Goal: Task Accomplishment & Management: Manage account settings

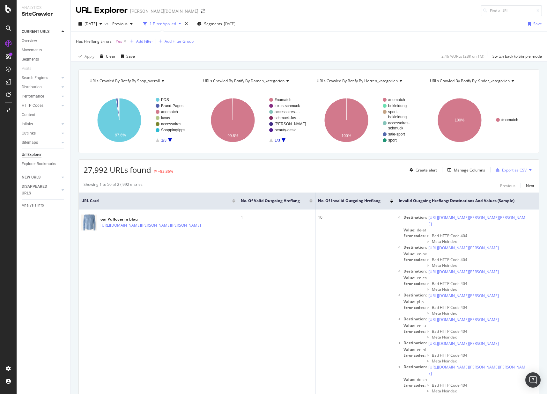
click at [15, 14] on div at bounding box center [8, 197] width 17 height 394
click at [14, 10] on div at bounding box center [8, 9] width 15 height 8
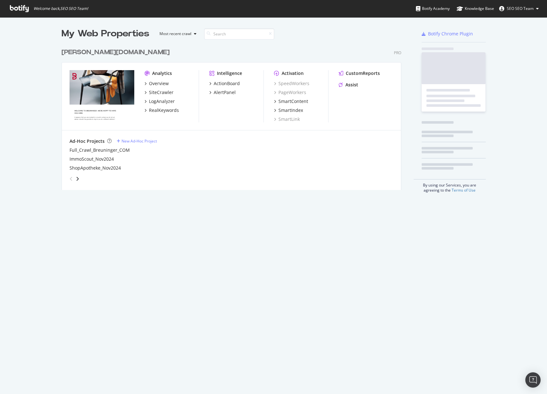
scroll to position [389, 537]
click at [156, 82] on div "Overview" at bounding box center [159, 83] width 20 height 6
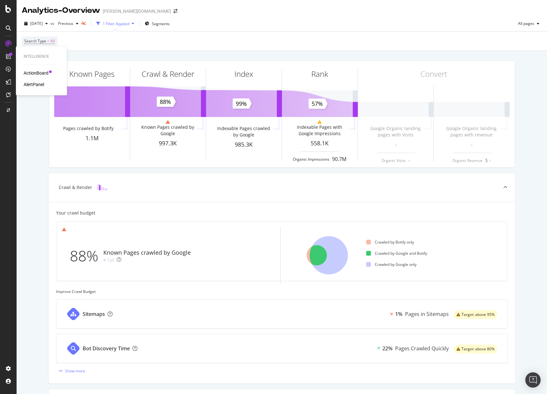
click at [35, 73] on div "ActionBoard" at bounding box center [36, 73] width 25 height 6
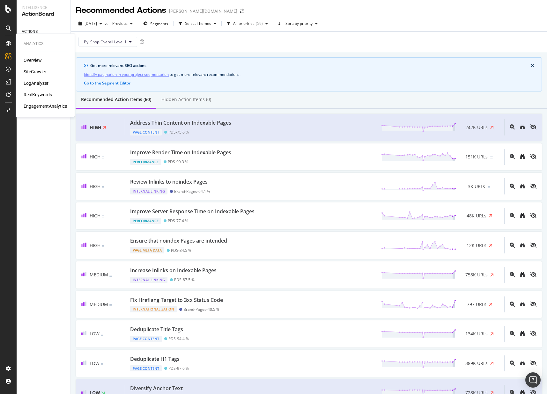
click at [34, 57] on div "Overview" at bounding box center [33, 60] width 18 height 6
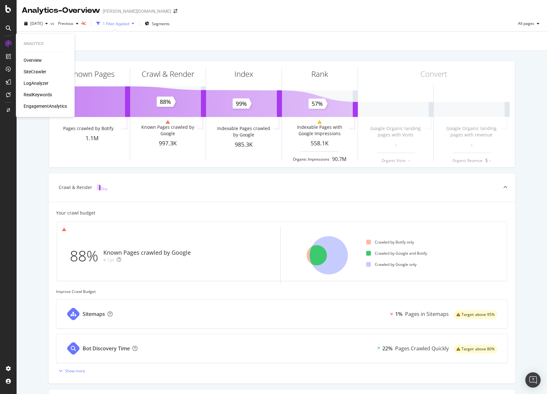
click at [25, 70] on div "SiteCrawler" at bounding box center [35, 72] width 23 height 6
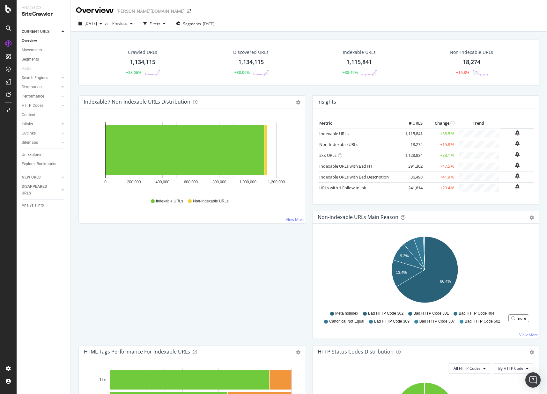
click at [134, 52] on div "Crawled URLs" at bounding box center [142, 52] width 29 height 6
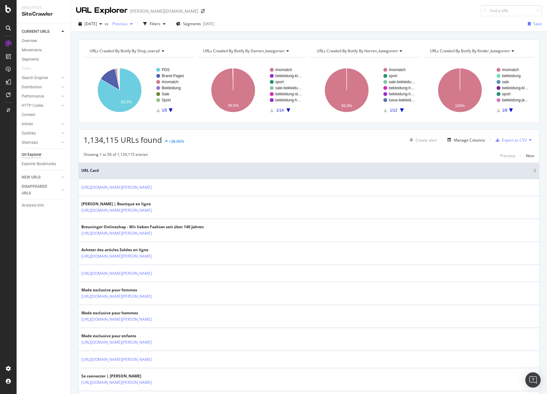
click at [127, 26] on span "Previous" at bounding box center [119, 23] width 18 height 5
click at [344, 36] on div "URLs Crawled By Botify By shop_overall Chart (by Value) Table Expand Export as …" at bounding box center [309, 39] width 476 height 15
click at [168, 24] on div "button" at bounding box center [164, 24] width 8 height 4
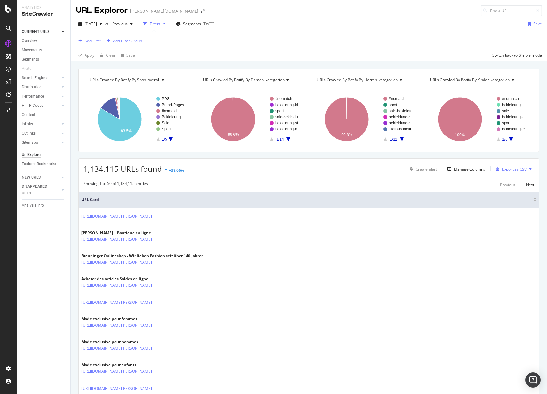
click at [96, 40] on div "Add Filter" at bounding box center [92, 40] width 17 height 5
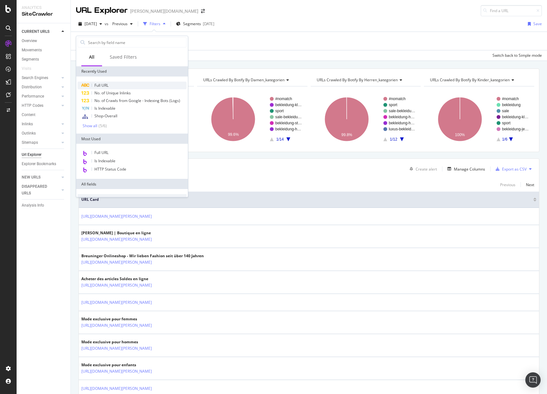
click at [104, 87] on span "Full URL" at bounding box center [101, 85] width 14 height 5
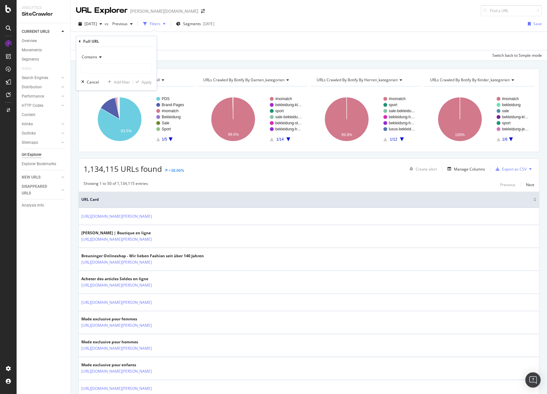
click at [101, 53] on div "Contains" at bounding box center [116, 57] width 70 height 10
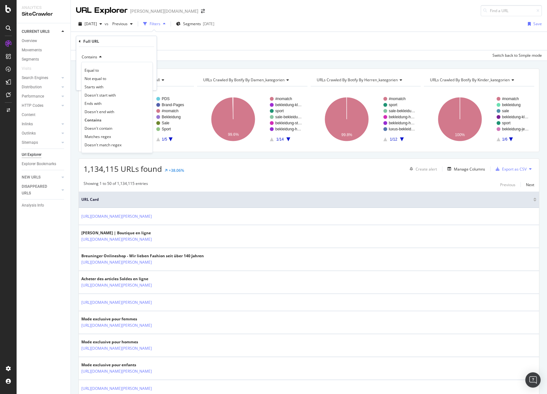
click at [105, 127] on span "Doesn't contain" at bounding box center [98, 128] width 28 height 5
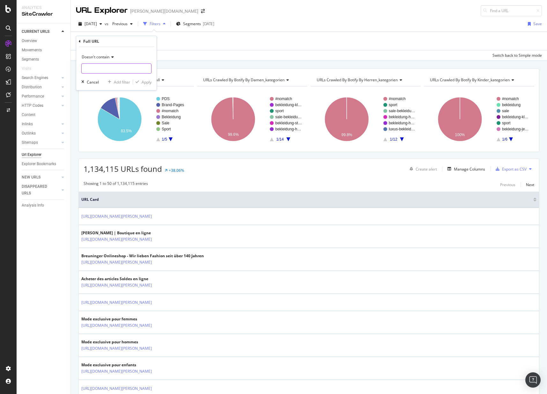
click at [107, 69] on input "text" at bounding box center [116, 68] width 69 height 10
type input "ch/fr"
click at [142, 84] on div "Apply" at bounding box center [147, 81] width 10 height 5
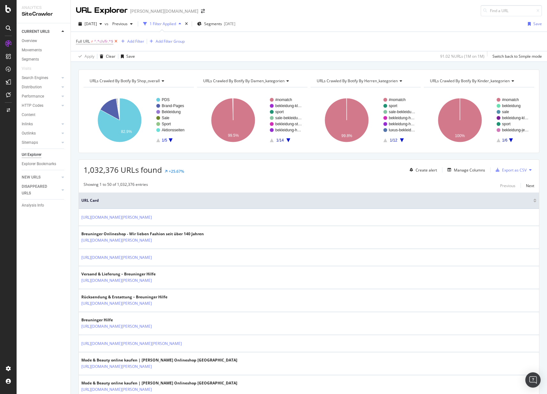
click at [117, 41] on icon at bounding box center [115, 41] width 5 height 6
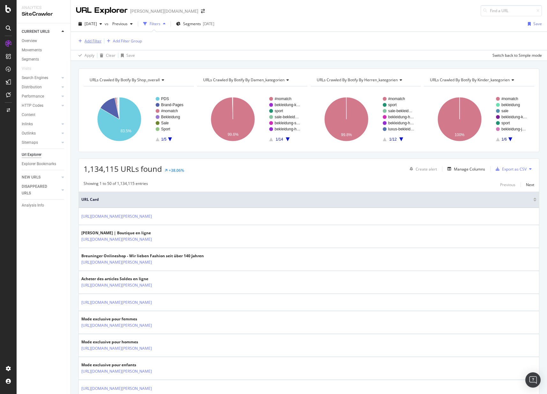
click at [98, 42] on div "Add Filter" at bounding box center [92, 40] width 17 height 5
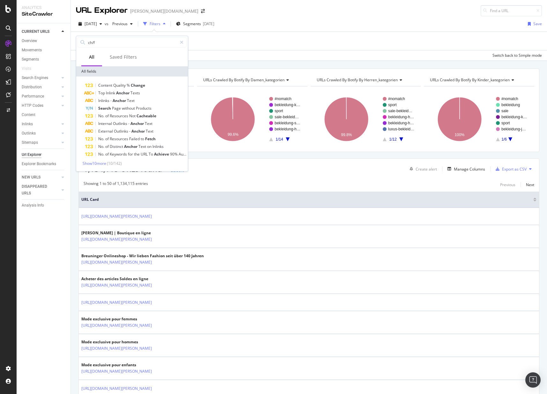
type input "ch/fr"
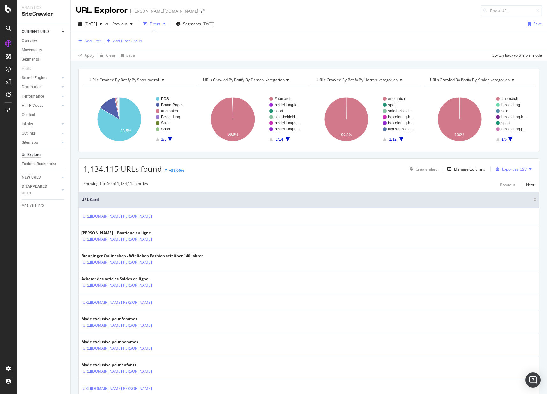
click at [233, 39] on div "Add Filter Add Filter Group" at bounding box center [309, 41] width 466 height 18
click at [91, 40] on div "Add Filter" at bounding box center [92, 40] width 17 height 5
click at [184, 45] on div at bounding box center [181, 42] width 9 height 10
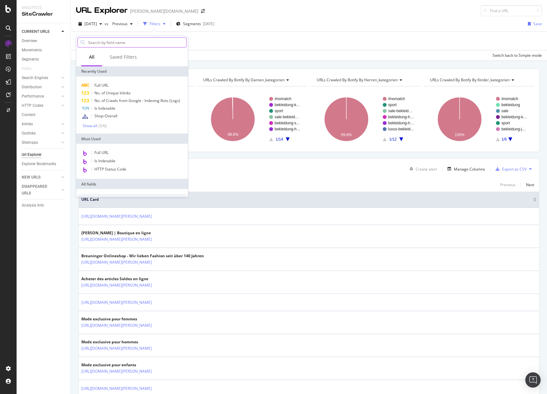
click at [98, 81] on div "Full URL No. of Unique Inlinks No. of Crawls from Google - Indexing Bots (Logs)…" at bounding box center [132, 104] width 112 height 57
click at [100, 83] on span "Full URL" at bounding box center [101, 85] width 14 height 5
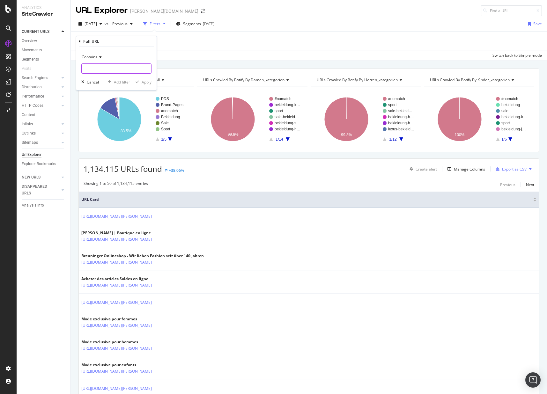
click at [98, 71] on input "text" at bounding box center [116, 68] width 69 height 10
type input "ch/fr"
click at [142, 80] on div "Apply" at bounding box center [147, 81] width 10 height 5
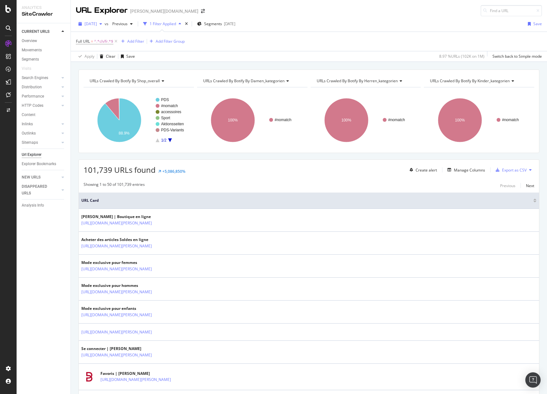
click at [97, 24] on span "[DATE]" at bounding box center [90, 23] width 12 height 5
click at [104, 173] on span "101,739 URLs found" at bounding box center [120, 169] width 72 height 11
drag, startPoint x: 85, startPoint y: 172, endPoint x: 110, endPoint y: 170, distance: 24.9
click at [110, 170] on span "101,739 URLs found" at bounding box center [120, 169] width 72 height 11
click at [97, 22] on span "[DATE]" at bounding box center [90, 23] width 12 height 5
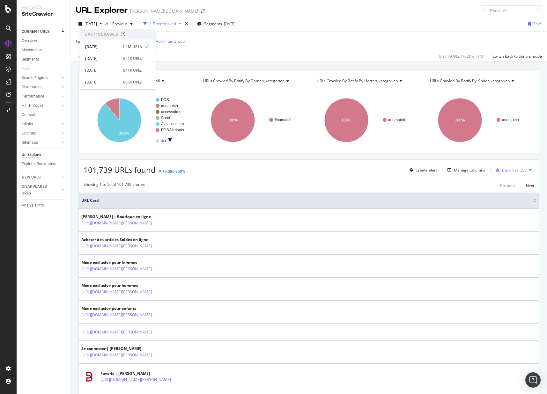
click at [116, 40] on icon at bounding box center [115, 41] width 5 height 6
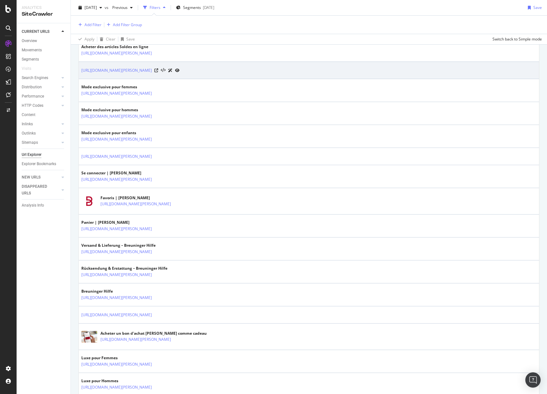
scroll to position [6, 0]
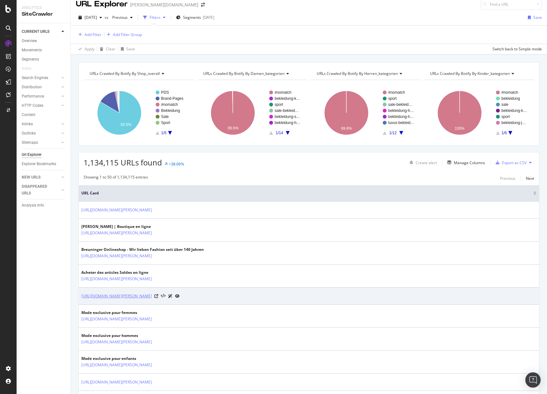
click at [131, 297] on link "[URL][DOMAIN_NAME][PERSON_NAME]" at bounding box center [116, 296] width 70 height 6
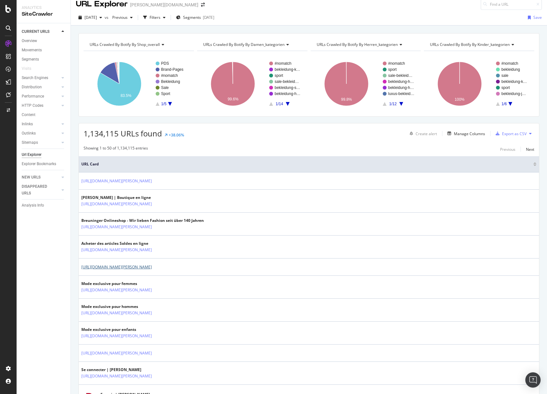
scroll to position [0, 0]
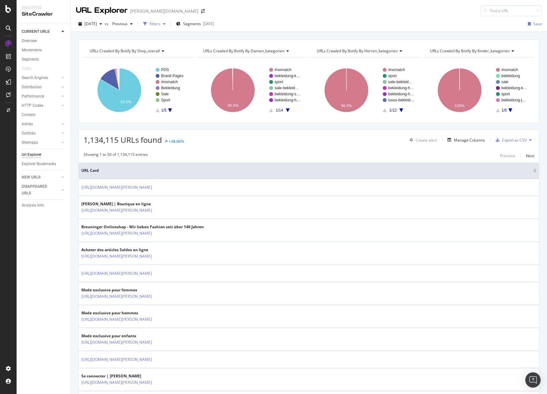
click at [160, 24] on div "Filters" at bounding box center [154, 23] width 11 height 5
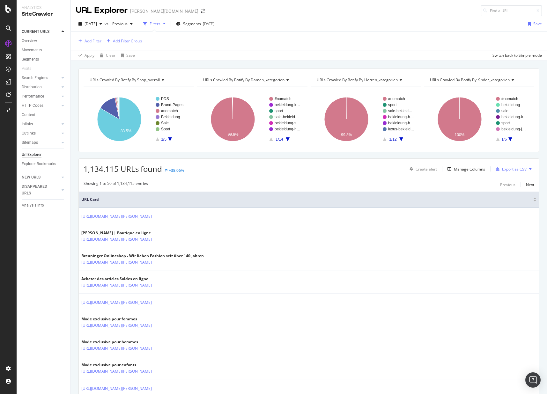
click at [86, 41] on div "Add Filter" at bounding box center [92, 40] width 17 height 5
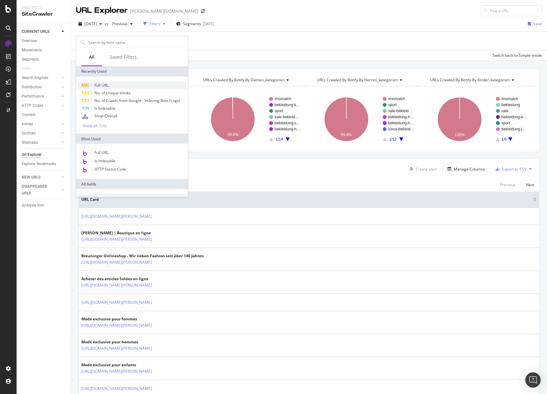
click at [93, 85] on div "Full URL" at bounding box center [131, 86] width 109 height 8
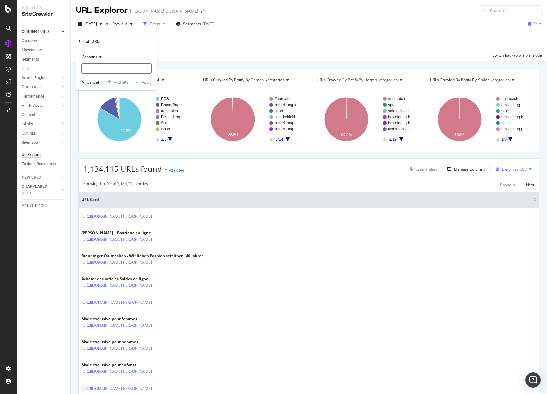
click at [142, 65] on input "text" at bounding box center [116, 68] width 69 height 10
type input "hc/fr-ch/"
click at [152, 81] on div "Contains hc/fr-ch/ Cancel Add filter Apply" at bounding box center [116, 68] width 80 height 43
click at [150, 83] on div "Apply" at bounding box center [147, 81] width 10 height 5
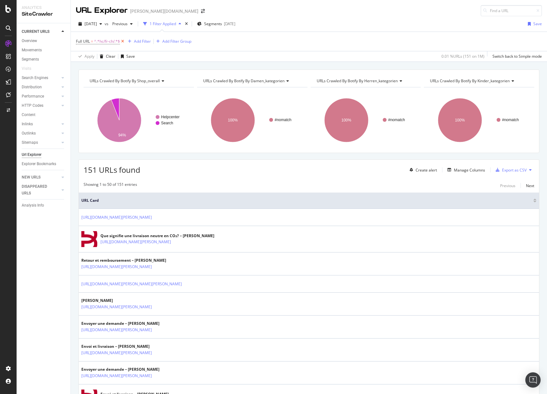
click at [123, 43] on icon at bounding box center [122, 41] width 5 height 6
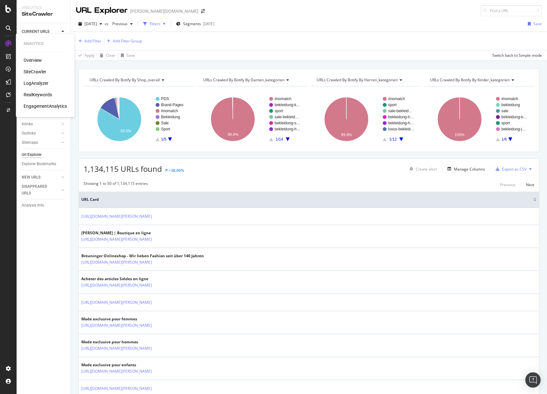
click at [32, 71] on div "SiteCrawler" at bounding box center [35, 72] width 23 height 6
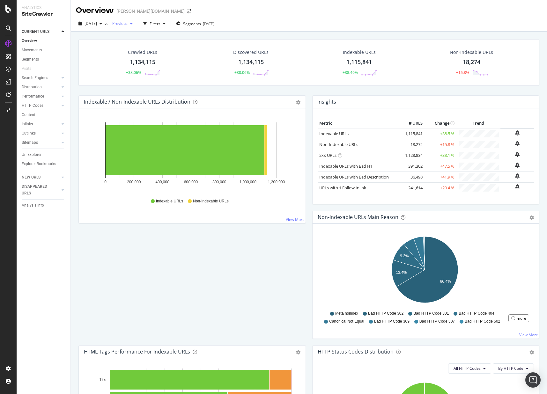
click at [135, 27] on div "Previous" at bounding box center [122, 24] width 25 height 10
click at [279, 28] on div "[DATE] vs Previous Filters Segments [DATE]" at bounding box center [309, 24] width 476 height 13
click at [24, 52] on div "Movements" at bounding box center [32, 50] width 20 height 7
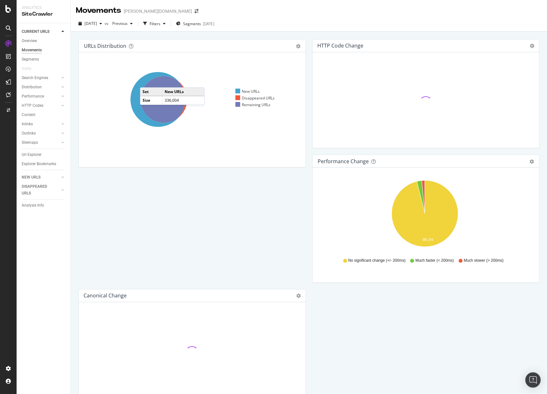
click at [146, 81] on icon at bounding box center [157, 99] width 55 height 55
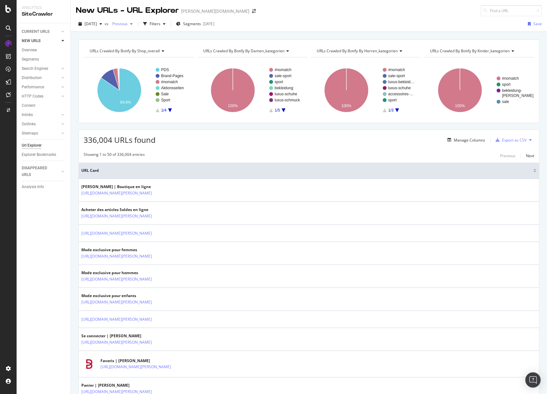
click at [135, 23] on div "button" at bounding box center [131, 24] width 8 height 4
click at [254, 18] on div "[DATE] vs Previous Filters Segments [DATE] Save" at bounding box center [309, 24] width 476 height 16
click at [160, 22] on div "Filters" at bounding box center [154, 23] width 11 height 5
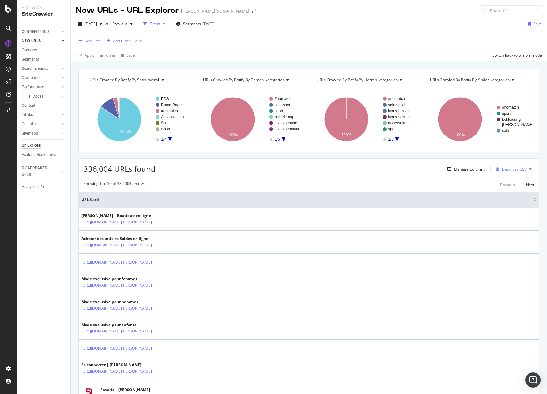
click at [86, 41] on div "Add Filter" at bounding box center [92, 40] width 17 height 5
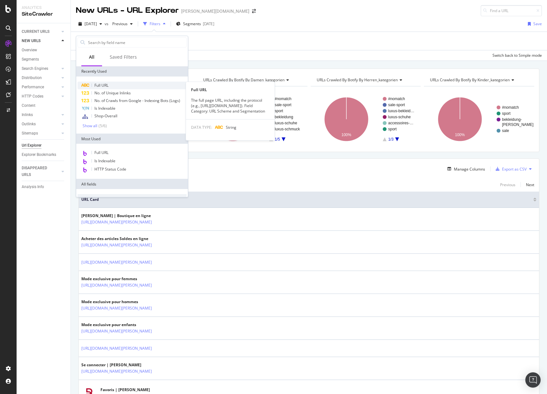
click at [110, 87] on div "Full URL" at bounding box center [131, 86] width 109 height 8
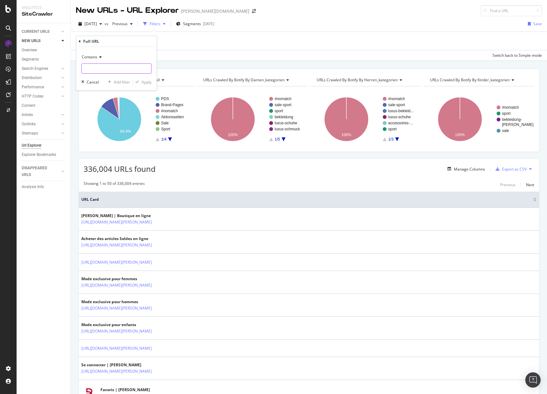
click at [112, 69] on input "text" at bounding box center [116, 68] width 69 height 10
type input "ch/fr"
click at [147, 84] on div "Apply" at bounding box center [147, 81] width 10 height 5
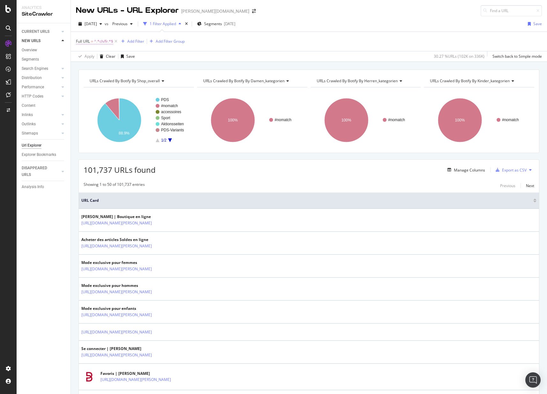
click at [91, 43] on span "=" at bounding box center [92, 41] width 2 height 5
click at [94, 57] on span "Contains" at bounding box center [90, 56] width 16 height 5
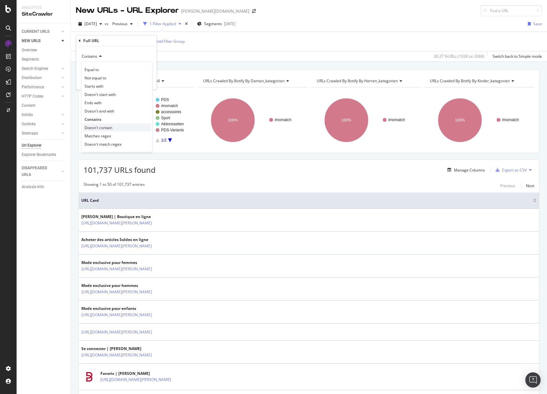
click at [105, 129] on span "Doesn't contain" at bounding box center [98, 127] width 28 height 5
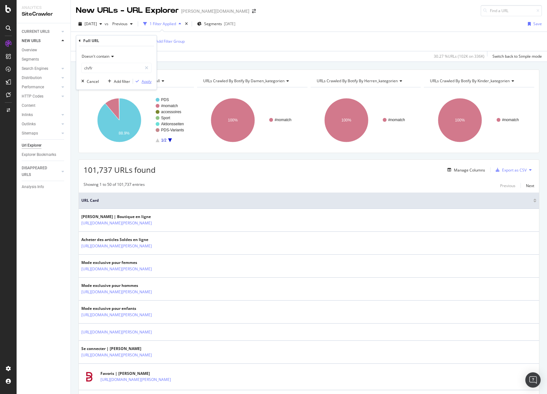
click at [143, 83] on div "Apply" at bounding box center [147, 81] width 10 height 5
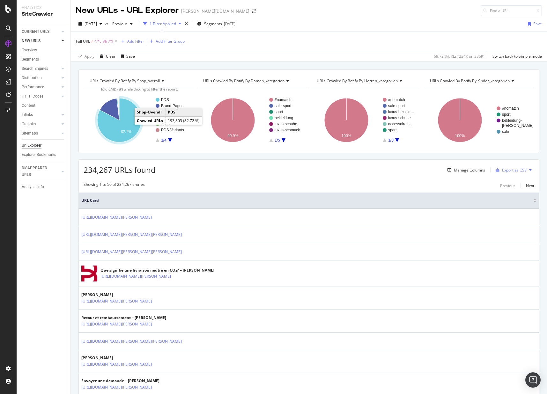
click at [124, 128] on icon "A chart." at bounding box center [119, 120] width 44 height 44
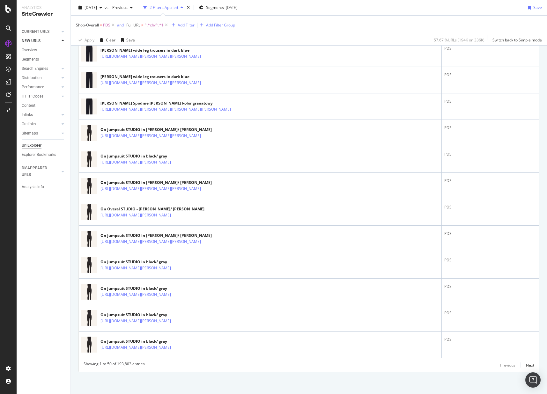
scroll to position [1175, 0]
click at [526, 365] on div "Next" at bounding box center [530, 364] width 8 height 5
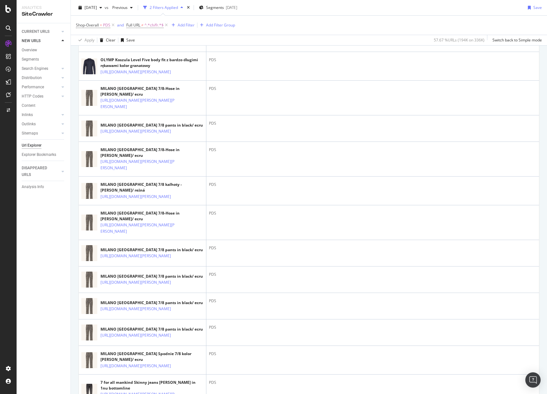
scroll to position [0, 0]
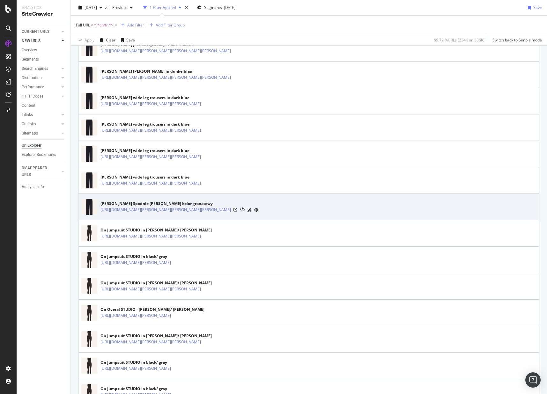
scroll to position [49, 0]
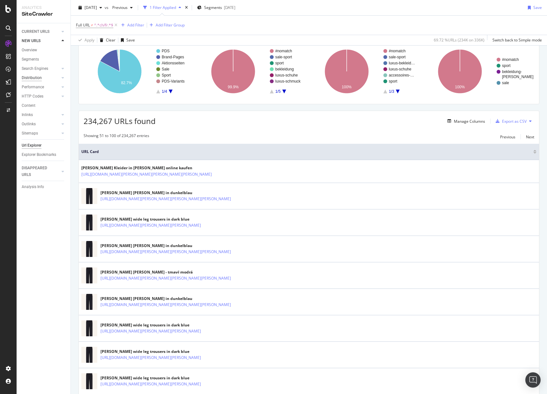
click at [36, 75] on div "Distribution" at bounding box center [32, 78] width 20 height 7
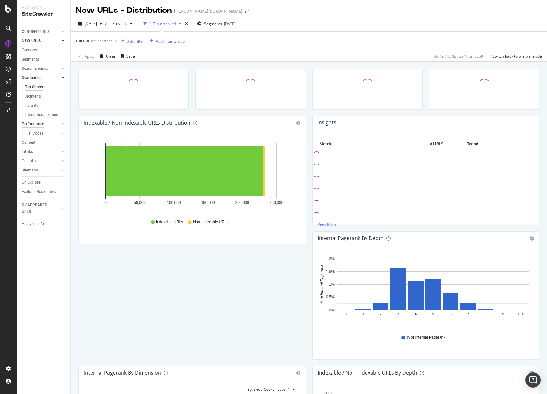
click at [36, 125] on div "Performance" at bounding box center [33, 124] width 22 height 7
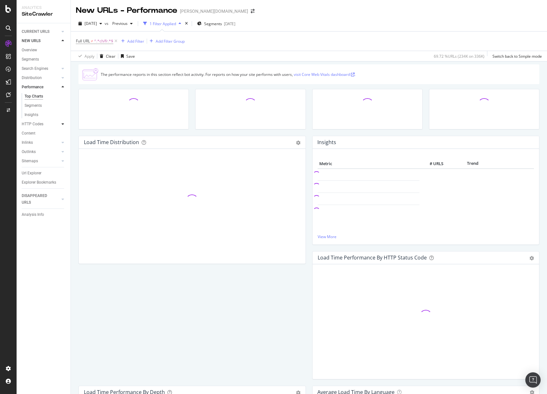
click at [61, 123] on div at bounding box center [63, 124] width 6 height 6
click at [36, 116] on div "Segments" at bounding box center [33, 115] width 17 height 7
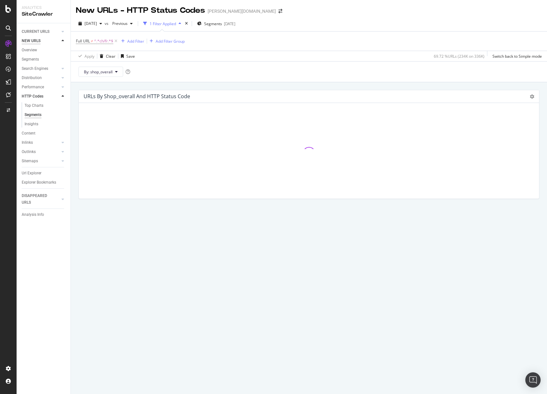
click at [30, 40] on div "NEW URLS" at bounding box center [31, 41] width 19 height 7
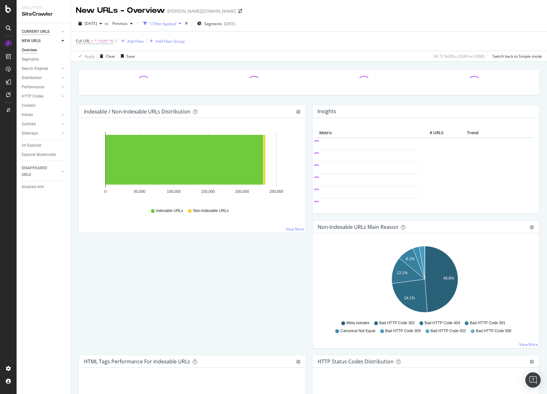
click at [37, 29] on div "CURRENT URLS" at bounding box center [36, 31] width 28 height 7
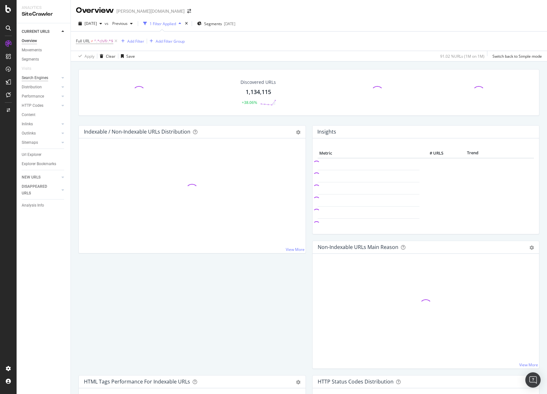
click at [34, 78] on div "Search Engines" at bounding box center [35, 78] width 26 height 7
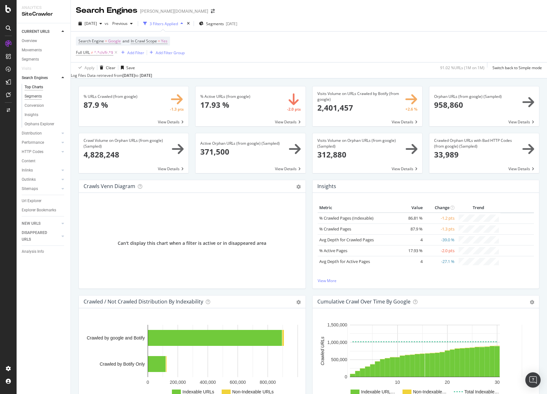
click at [31, 96] on div "Segments" at bounding box center [33, 96] width 17 height 7
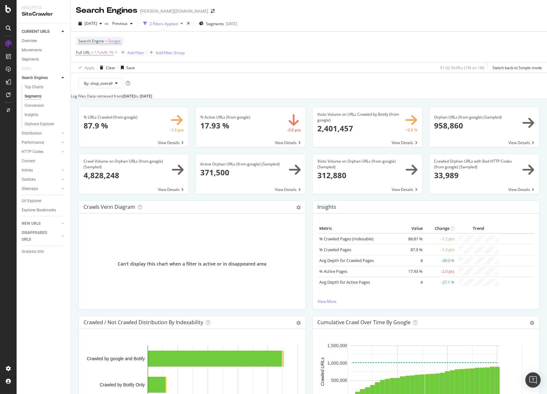
click at [31, 97] on div "Segments" at bounding box center [33, 96] width 17 height 7
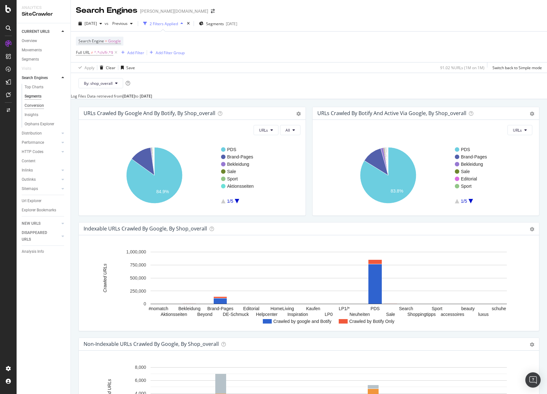
click at [33, 106] on div "Conversion" at bounding box center [34, 105] width 19 height 7
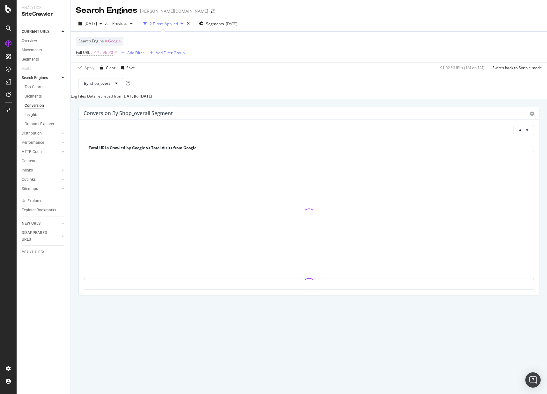
click at [34, 115] on div "Insights" at bounding box center [32, 115] width 14 height 7
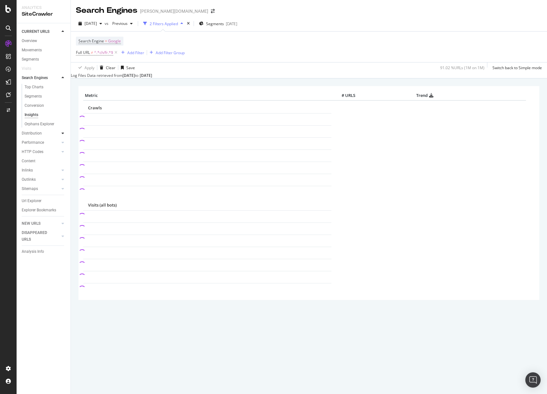
click at [63, 132] on icon at bounding box center [63, 133] width 3 height 4
click at [40, 133] on div "Performance" at bounding box center [33, 133] width 22 height 7
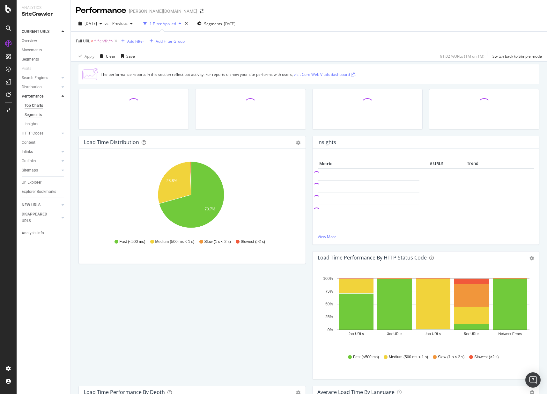
click at [40, 116] on div "Segments" at bounding box center [33, 115] width 17 height 7
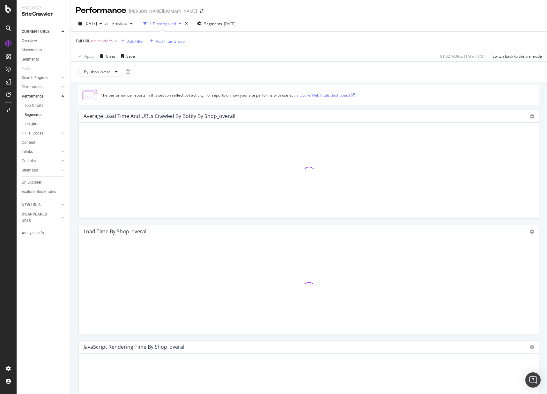
click at [39, 124] on link "Insights" at bounding box center [45, 124] width 41 height 7
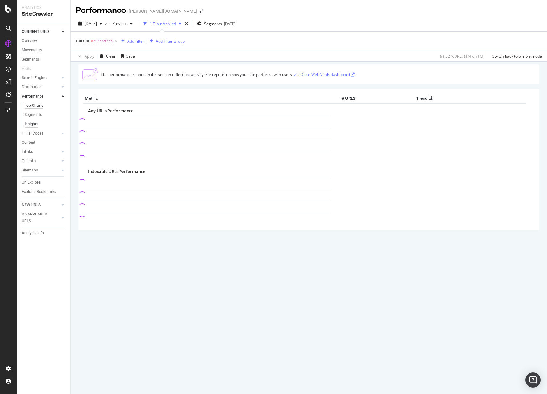
click at [42, 107] on div "Top Charts" at bounding box center [34, 105] width 19 height 7
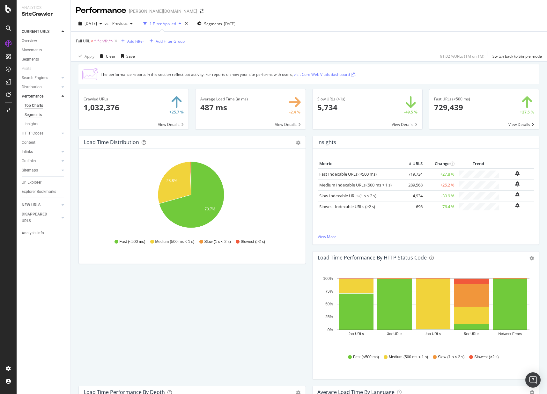
drag, startPoint x: 26, startPoint y: 120, endPoint x: 29, endPoint y: 114, distance: 6.5
click at [26, 119] on div "Top Charts Segments Insights" at bounding box center [46, 115] width 49 height 28
click at [30, 114] on div "Segments" at bounding box center [33, 115] width 17 height 7
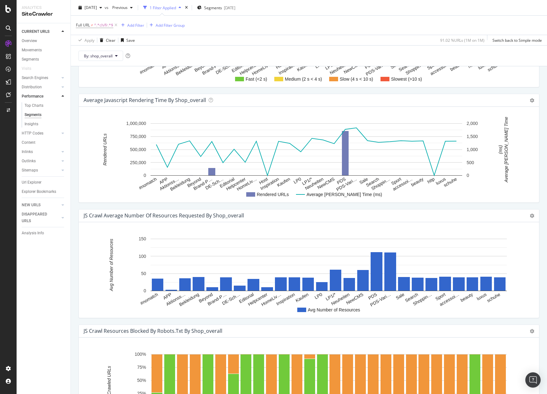
scroll to position [487, 0]
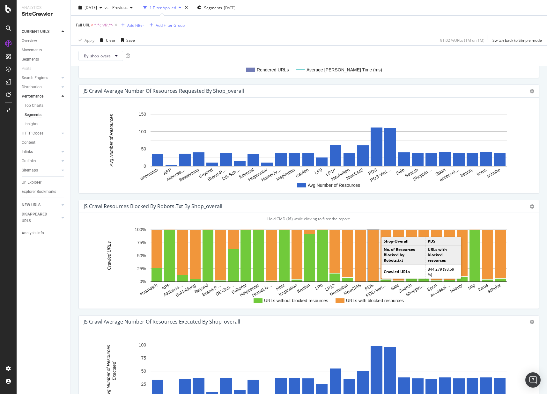
click at [373, 253] on rect "A chart." at bounding box center [373, 255] width 11 height 51
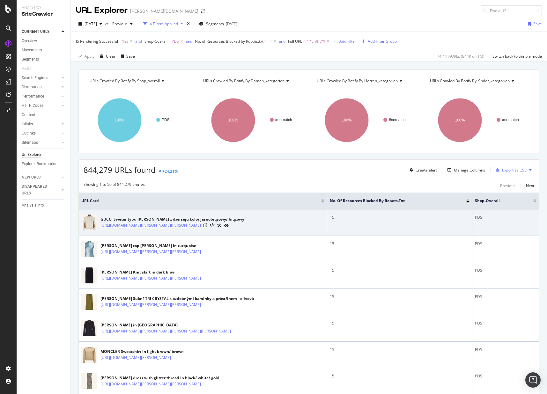
copy link "[URL][DOMAIN_NAME][PERSON_NAME][PERSON_NAME]"
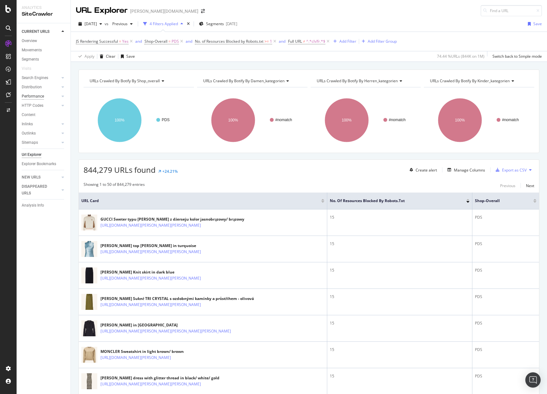
click at [34, 96] on div "Performance" at bounding box center [33, 96] width 22 height 7
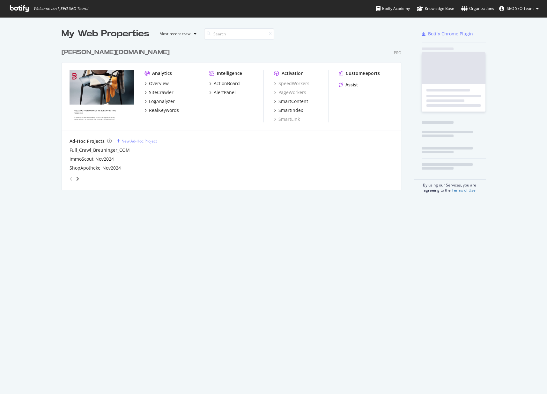
scroll to position [145, 340]
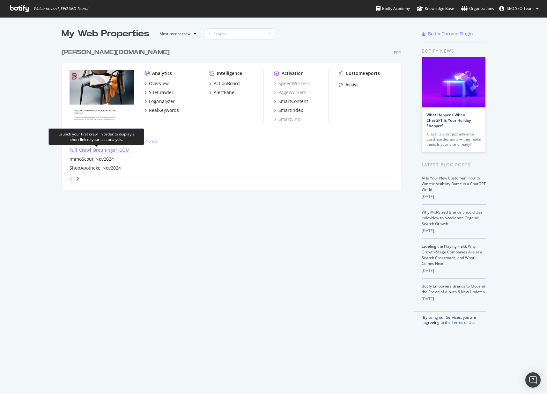
click at [97, 151] on div "Full_Crawl_Breuninger_COM" at bounding box center [99, 150] width 60 height 6
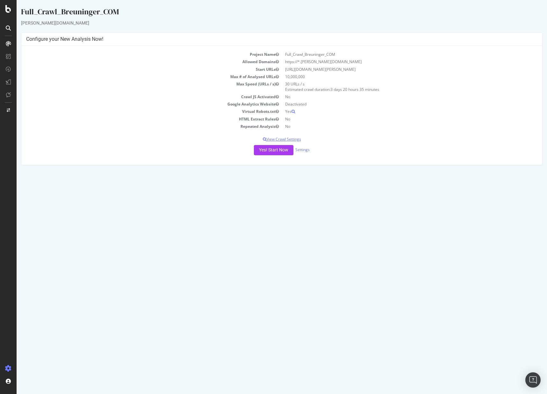
click at [280, 141] on p "View Crawl Settings" at bounding box center [281, 138] width 511 height 5
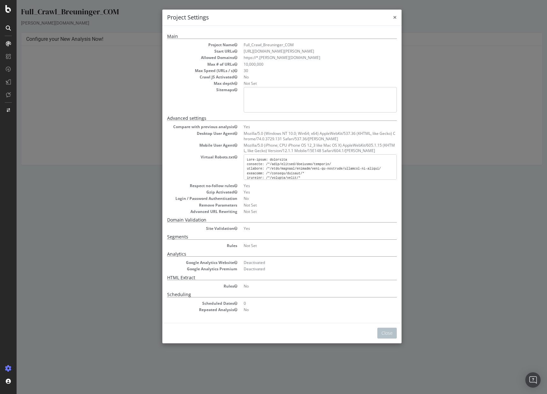
click at [393, 19] on span "×" at bounding box center [395, 17] width 4 height 9
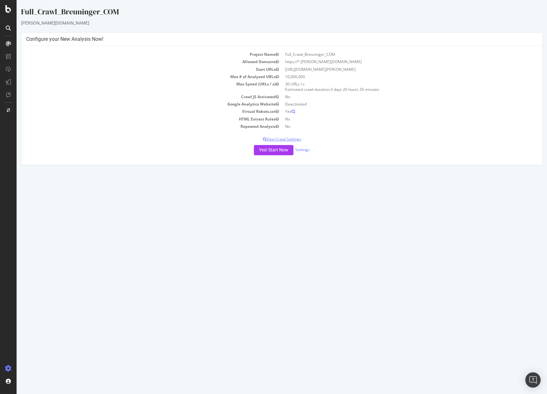
click at [334, 139] on p "View Crawl Settings" at bounding box center [281, 138] width 511 height 5
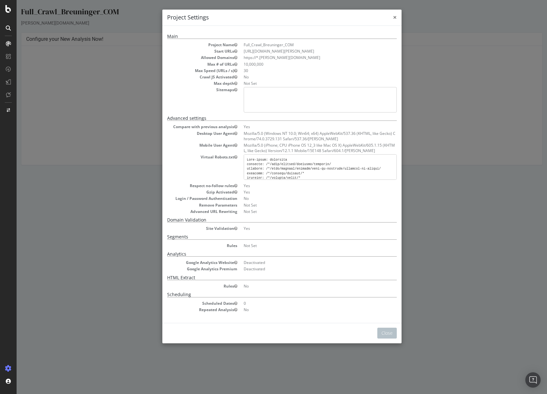
click at [393, 19] on span "×" at bounding box center [395, 17] width 4 height 9
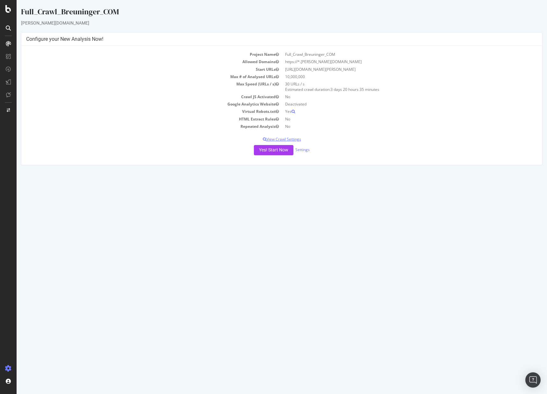
click at [285, 141] on p "View Crawl Settings" at bounding box center [281, 138] width 511 height 5
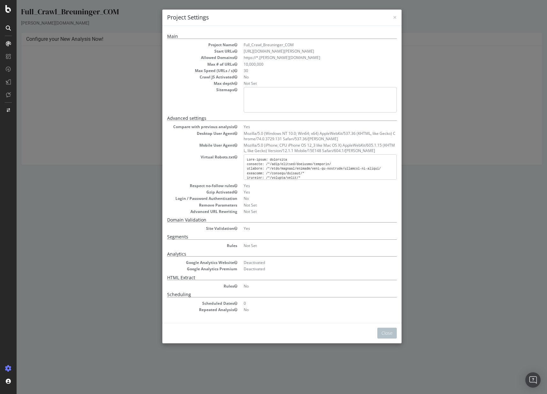
click at [257, 165] on pre at bounding box center [320, 166] width 153 height 25
click at [290, 171] on pre at bounding box center [320, 166] width 153 height 25
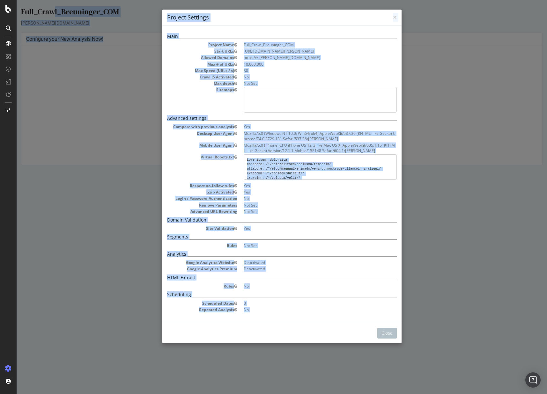
click at [290, 171] on pre at bounding box center [320, 166] width 153 height 25
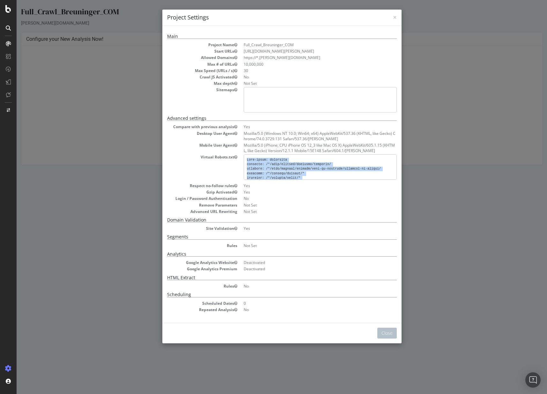
drag, startPoint x: 272, startPoint y: 171, endPoint x: 244, endPoint y: 161, distance: 29.5
click at [244, 161] on pre at bounding box center [320, 166] width 153 height 25
copy pre "User-agent: googlebot disallow: /*/such/collect/wishlist/quantity/ disallow: /*…"
drag, startPoint x: 262, startPoint y: 159, endPoint x: 264, endPoint y: 162, distance: 3.4
click at [262, 159] on pre at bounding box center [320, 166] width 153 height 25
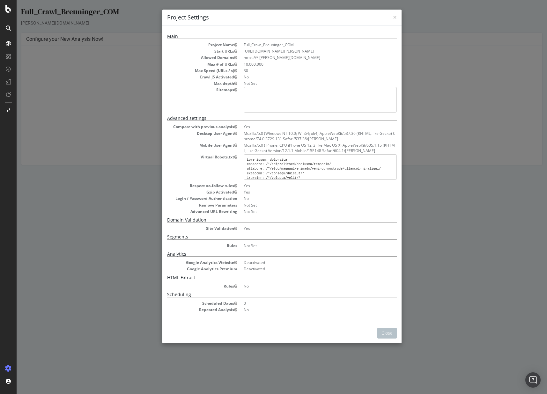
click at [265, 162] on pre at bounding box center [320, 166] width 153 height 25
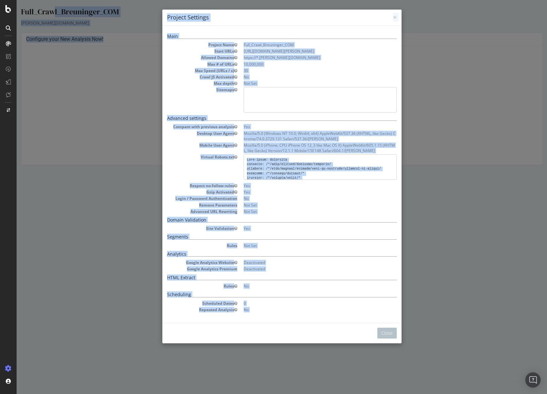
click at [283, 161] on pre at bounding box center [320, 166] width 153 height 25
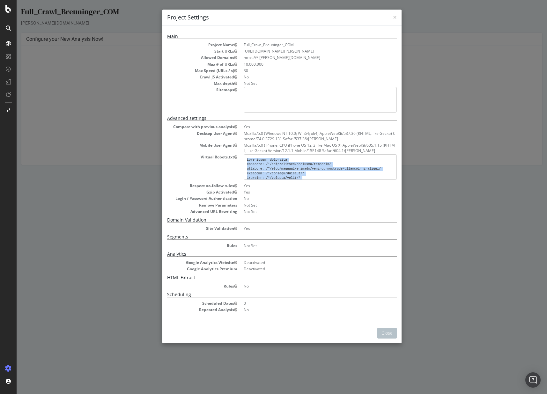
drag, startPoint x: 300, startPoint y: 173, endPoint x: 236, endPoint y: 158, distance: 65.8
click at [236, 158] on dl "Compare with previous analysis Yes Desktop User Agent Mozilla/5.0 (Windows NT 1…" at bounding box center [281, 169] width 229 height 90
click at [250, 160] on pre at bounding box center [320, 166] width 153 height 25
click at [286, 171] on pre at bounding box center [320, 166] width 153 height 25
drag, startPoint x: 299, startPoint y: 177, endPoint x: 260, endPoint y: 151, distance: 46.1
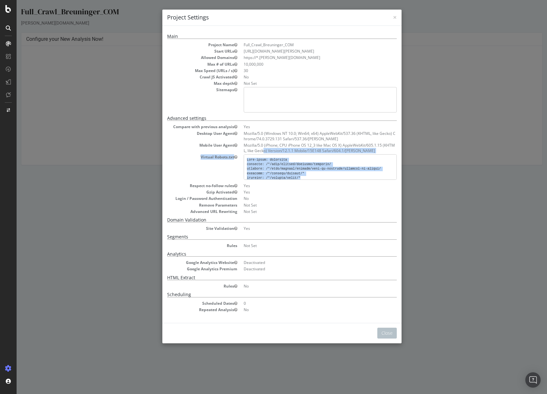
click at [260, 149] on dl "Compare with previous analysis Yes Desktop User Agent Mozilla/5.0 (Windows NT 1…" at bounding box center [281, 169] width 229 height 90
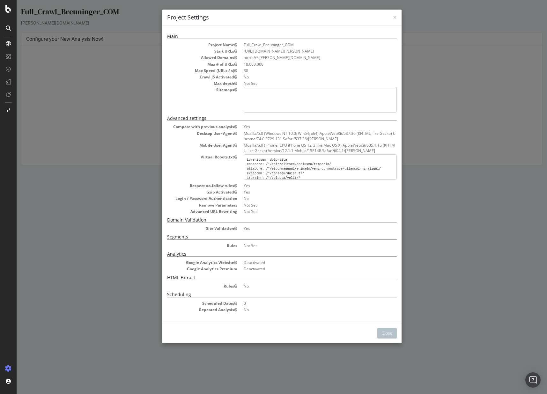
click at [394, 334] on div "Close" at bounding box center [281, 333] width 239 height 20
click at [392, 332] on button "Close" at bounding box center [386, 333] width 19 height 11
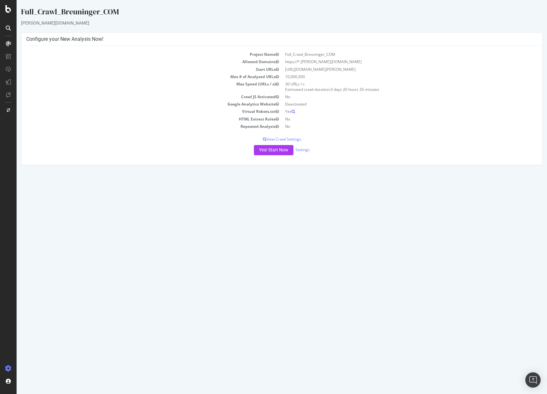
click at [305, 153] on div "Yes! Start Now Settings" at bounding box center [281, 150] width 511 height 10
click at [305, 150] on link "Settings" at bounding box center [302, 149] width 14 height 5
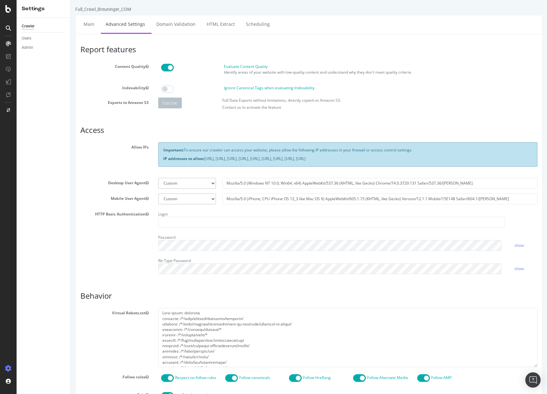
scroll to position [9, 0]
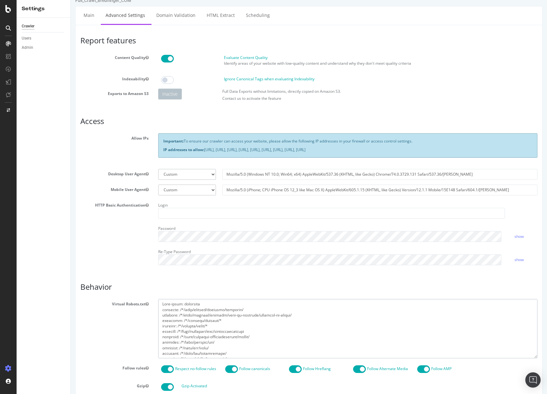
click at [221, 326] on textarea at bounding box center [347, 328] width 379 height 59
paste textarea "entd/campaigns/api/aktionszuordnung disallow: /*/entd/campaigns/api/badges disa…"
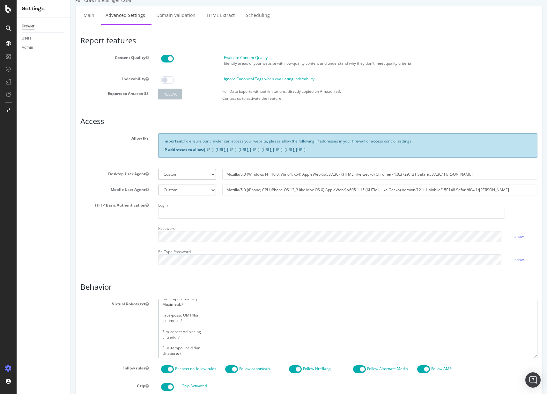
type textarea "User-agent: googlebot disallow: /*/such/collect/wishlist/quantity/ disallow: /*…"
click at [203, 292] on article "Behavior Virtual Robots.txt Follow rules Respect no-follow rules Follow canonic…" at bounding box center [308, 396] width 457 height 227
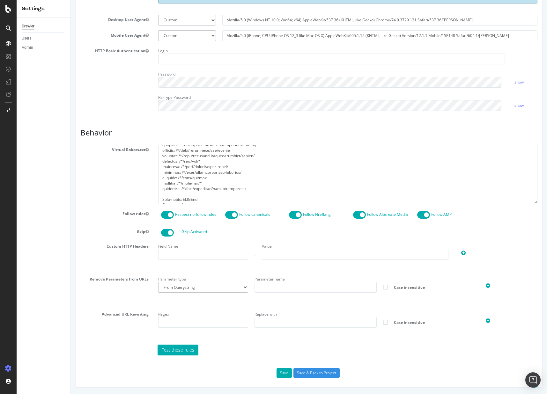
scroll to position [106, 0]
click at [285, 373] on button "Save" at bounding box center [283, 373] width 15 height 10
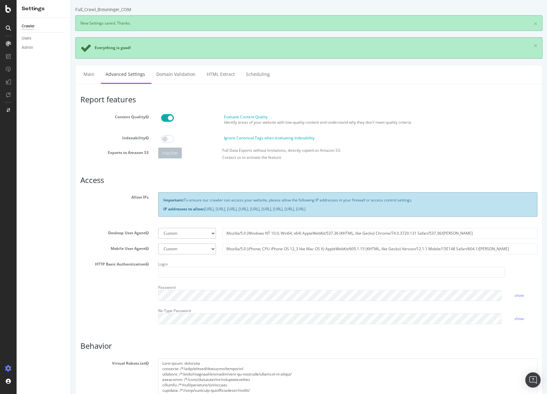
click at [29, 27] on div "Crawler" at bounding box center [28, 26] width 13 height 7
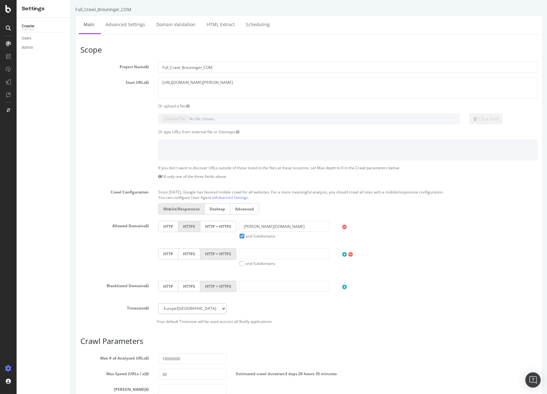
click at [87, 24] on link "Main" at bounding box center [89, 25] width 20 height 18
click at [24, 21] on div "Crawler Users Admin" at bounding box center [44, 206] width 54 height 376
click at [23, 24] on div "Crawler" at bounding box center [28, 26] width 13 height 7
click at [30, 338] on div "Project settings" at bounding box center [33, 339] width 27 height 5
click at [30, 25] on div "Crawler" at bounding box center [28, 26] width 13 height 7
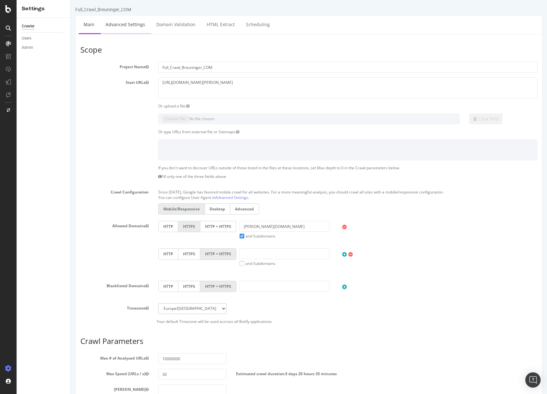
click at [121, 20] on link "Advanced Settings" at bounding box center [125, 25] width 49 height 18
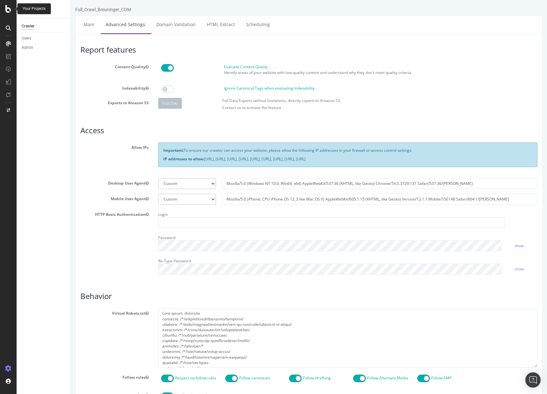
click at [5, 4] on div at bounding box center [8, 197] width 17 height 394
click at [6, 7] on icon at bounding box center [8, 9] width 6 height 8
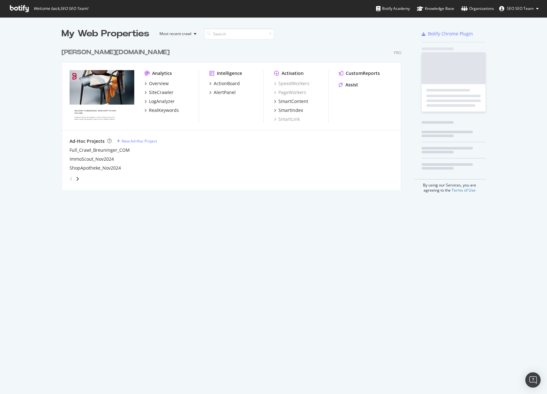
scroll to position [389, 537]
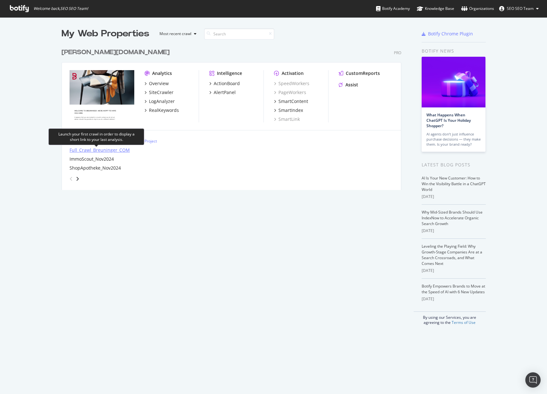
click at [91, 147] on div "Full_Crawl_Breuninger_COM" at bounding box center [99, 150] width 60 height 6
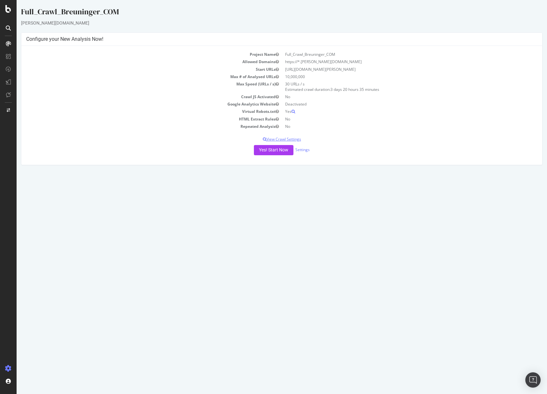
click at [282, 138] on p "View Crawl Settings" at bounding box center [281, 138] width 511 height 5
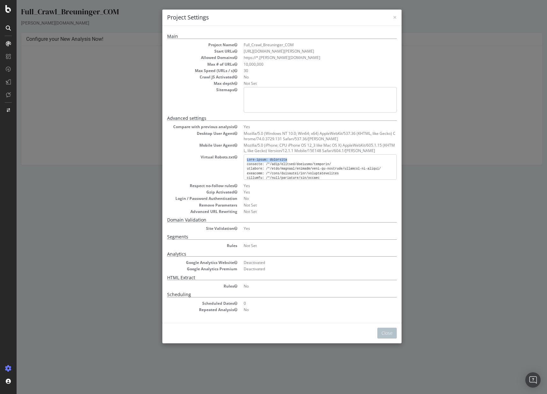
drag, startPoint x: 284, startPoint y: 159, endPoint x: 242, endPoint y: 160, distance: 42.4
click at [244, 160] on pre at bounding box center [320, 166] width 153 height 25
click at [395, 19] on div "× Close Project Settings" at bounding box center [281, 18] width 239 height 16
click at [393, 18] on span "×" at bounding box center [395, 17] width 4 height 9
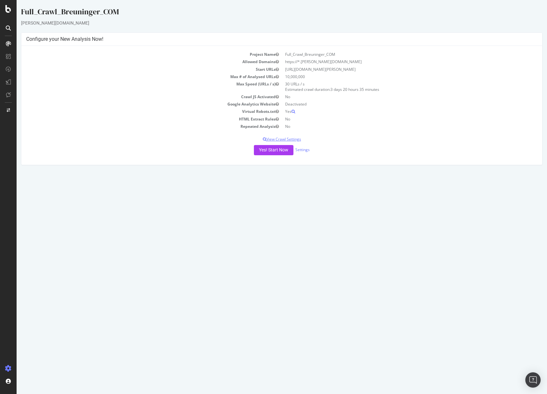
click at [289, 137] on p "View Crawl Settings" at bounding box center [281, 138] width 511 height 5
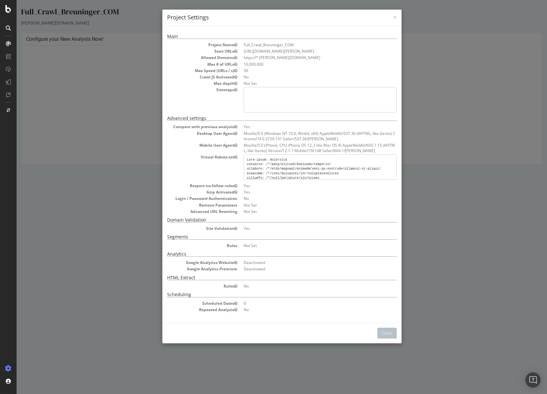
click at [449, 178] on div "× Close Project Settings Main Project Name Full_Crawl_Breuninger_COM Start URLs…" at bounding box center [282, 197] width 530 height 394
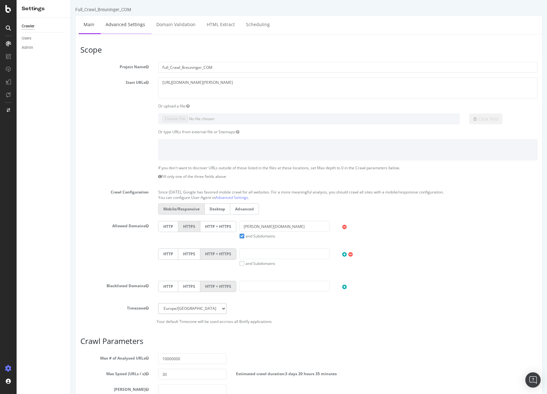
click at [112, 28] on link "Advanced Settings" at bounding box center [125, 25] width 49 height 18
click at [33, 28] on div "Crawler" at bounding box center [28, 26] width 13 height 7
click at [129, 22] on link "Advanced Settings" at bounding box center [125, 25] width 49 height 18
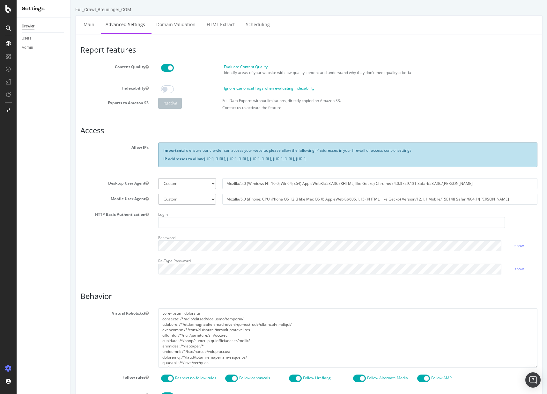
click at [141, 284] on div "Report features Content Quality Evaluate Content Quality Identify areas of your…" at bounding box center [308, 294] width 457 height 496
click at [203, 183] on select "Botify Googlebot Chrome Firefox Edge Custom" at bounding box center [187, 183] width 58 height 11
click at [12, 27] on div at bounding box center [8, 28] width 10 height 10
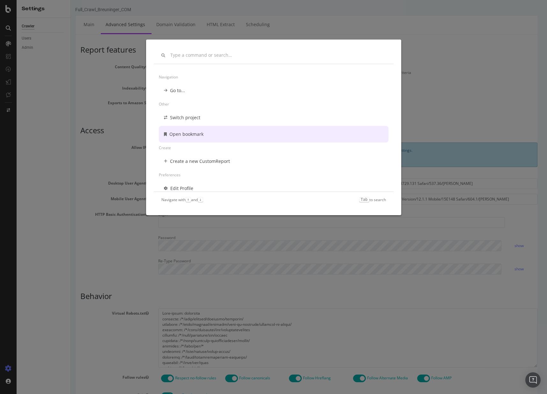
scroll to position [5, 0]
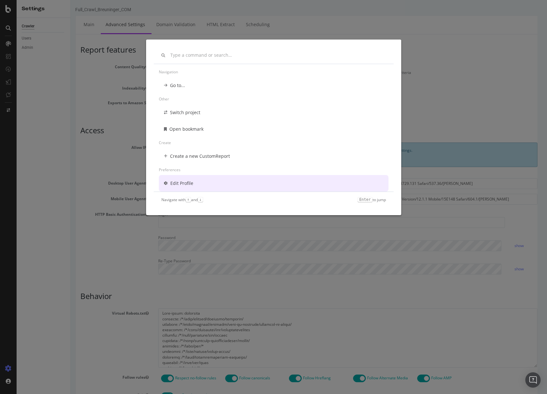
drag, startPoint x: 6, startPoint y: 159, endPoint x: 21, endPoint y: 149, distance: 18.1
click at [7, 159] on div "Navigation Go to... Other Switch project Open bookmark Create Create a new Cust…" at bounding box center [273, 197] width 547 height 394
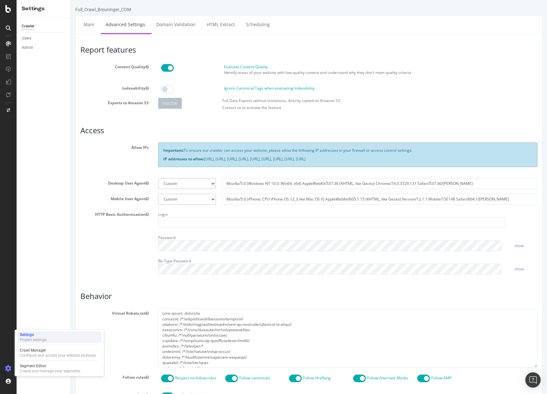
click at [42, 342] on div "Settings Project settings" at bounding box center [59, 336] width 84 height 11
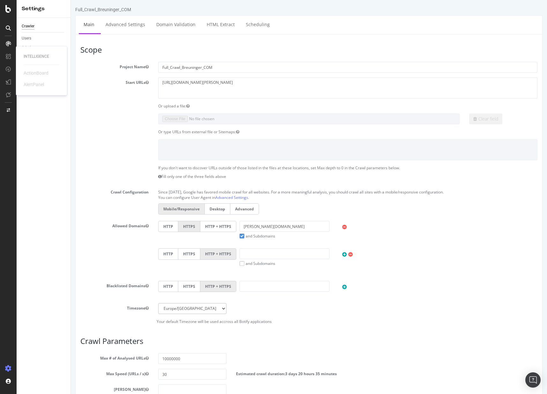
click at [17, 61] on div "Intelligence ActionBoard AlertPanel" at bounding box center [41, 70] width 51 height 49
click at [33, 61] on div "SiteCrawler" at bounding box center [35, 60] width 23 height 6
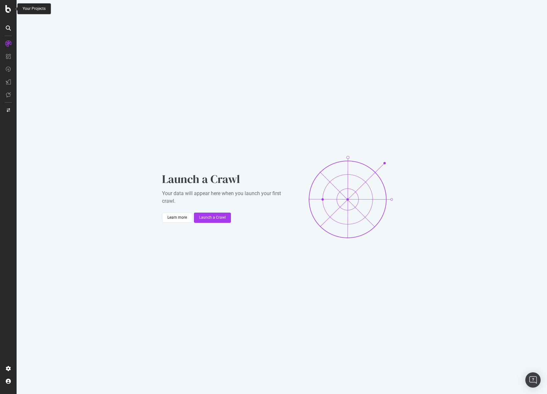
click at [6, 10] on icon at bounding box center [8, 9] width 6 height 8
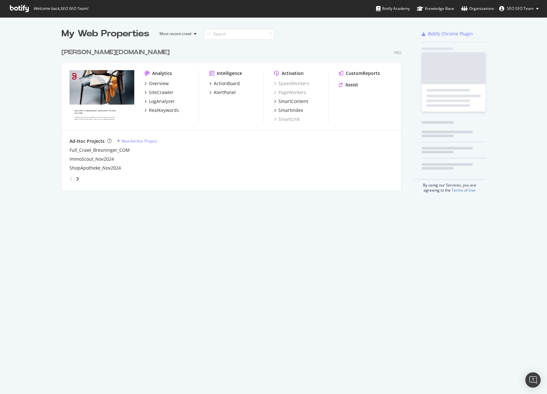
scroll to position [389, 537]
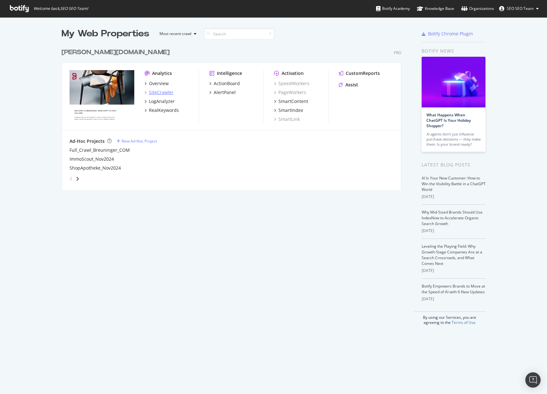
click at [156, 91] on div "SiteCrawler" at bounding box center [161, 92] width 25 height 6
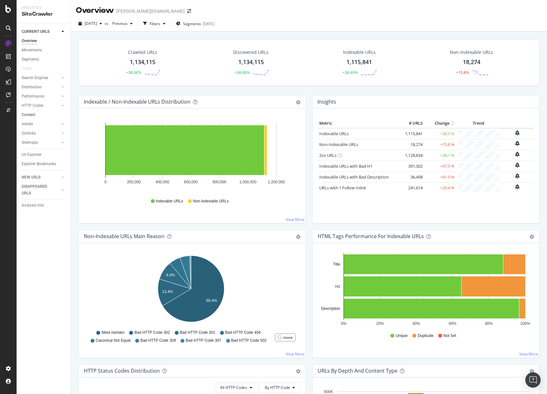
click at [37, 112] on link "Content" at bounding box center [44, 115] width 44 height 7
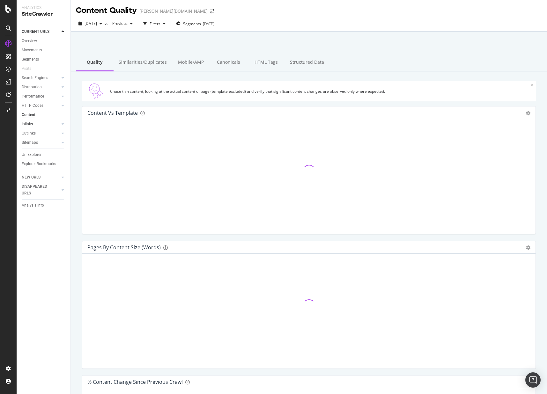
click at [38, 125] on link "Inlinks" at bounding box center [41, 124] width 38 height 7
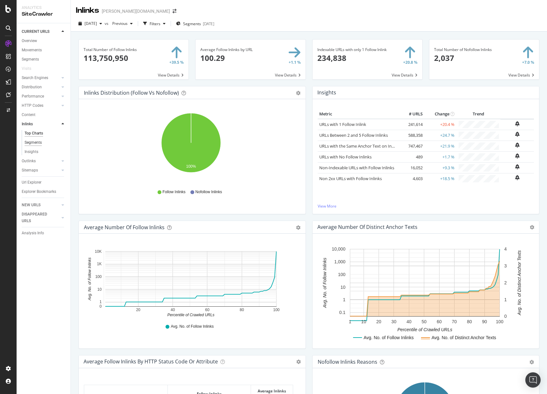
click at [37, 144] on div "Segments" at bounding box center [33, 142] width 17 height 7
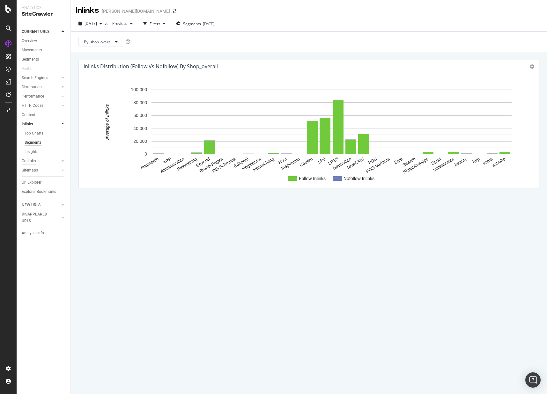
click at [31, 161] on div "Outlinks" at bounding box center [29, 161] width 14 height 7
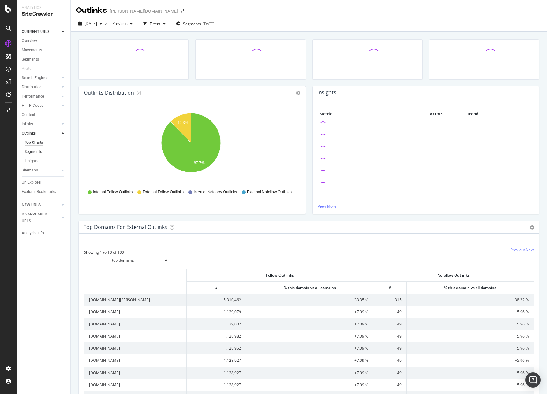
click at [36, 151] on div "Segments" at bounding box center [33, 152] width 17 height 7
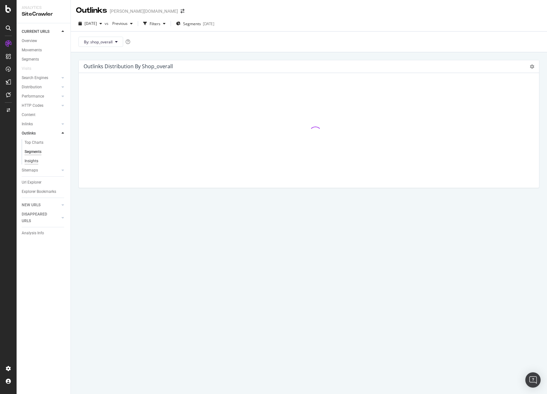
click at [34, 161] on div "Insights" at bounding box center [32, 161] width 14 height 7
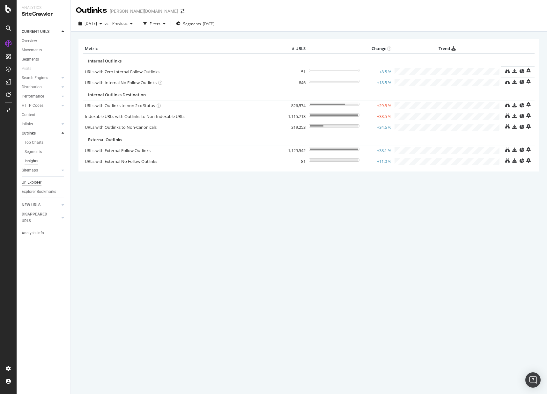
click at [29, 180] on div "Url Explorer" at bounding box center [32, 182] width 20 height 7
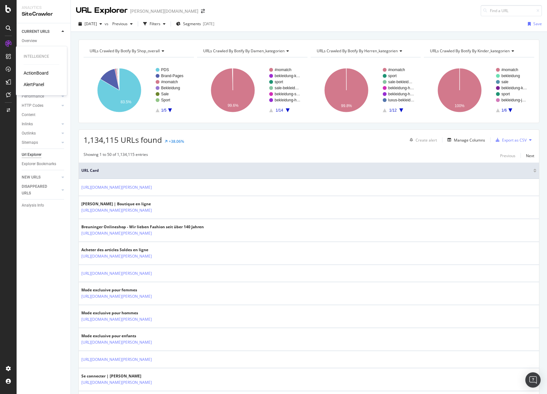
click at [26, 71] on div "ActionBoard" at bounding box center [36, 73] width 25 height 6
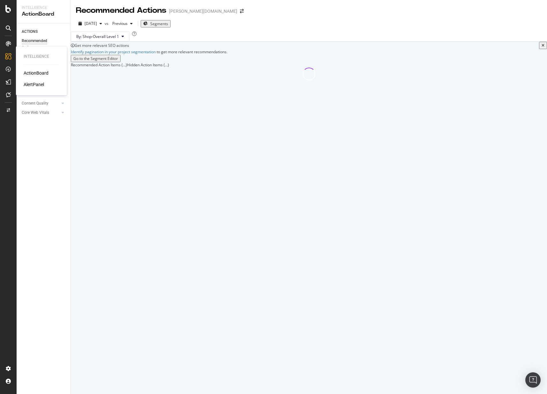
click at [28, 82] on div "AlertPanel" at bounding box center [34, 84] width 20 height 6
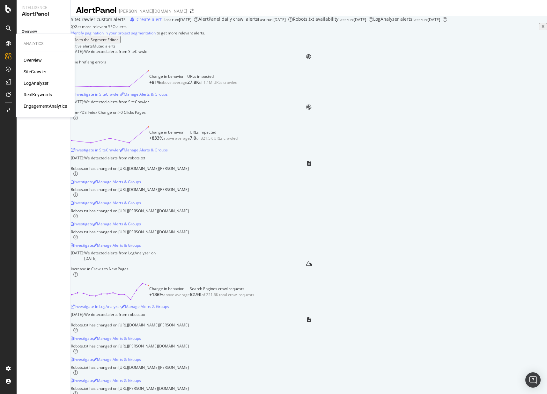
click at [33, 83] on div "LogAnalyzer" at bounding box center [36, 83] width 25 height 6
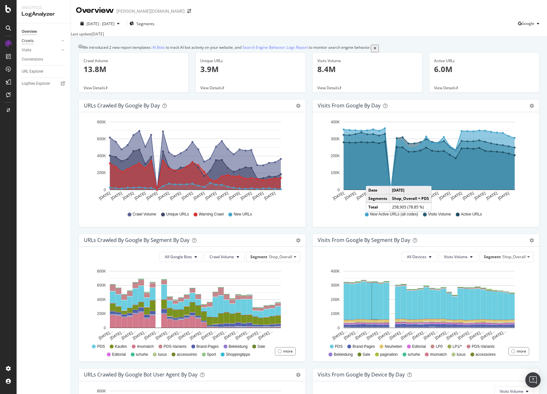
click at [32, 39] on div "Crawls" at bounding box center [28, 41] width 12 height 7
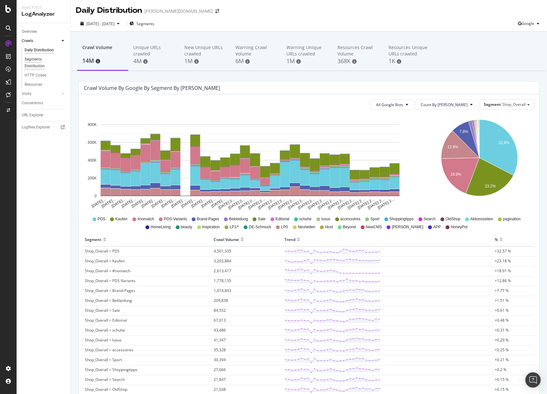
click at [33, 59] on div "Segments Distribution" at bounding box center [42, 62] width 35 height 13
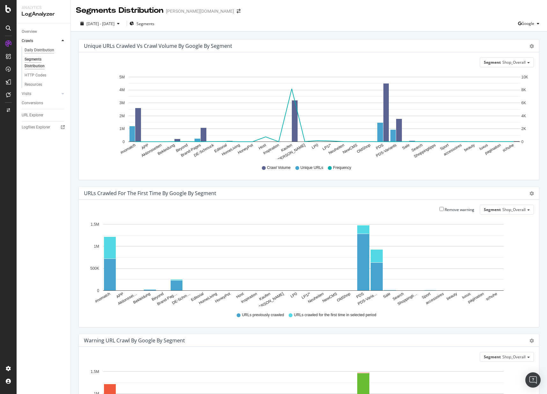
click at [38, 50] on div "Daily Distribution" at bounding box center [40, 50] width 30 height 7
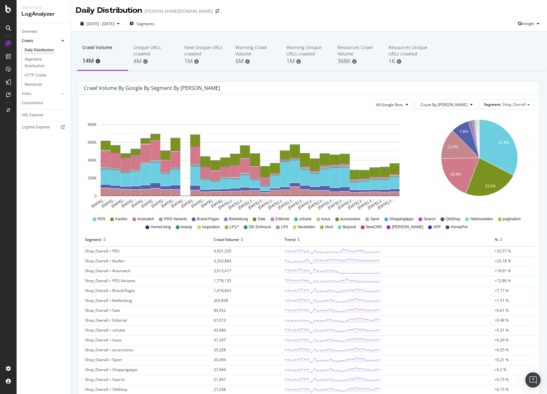
click at [63, 40] on icon at bounding box center [63, 41] width 3 height 4
click at [63, 52] on icon at bounding box center [63, 50] width 3 height 4
click at [145, 65] on div "4M" at bounding box center [153, 61] width 41 height 8
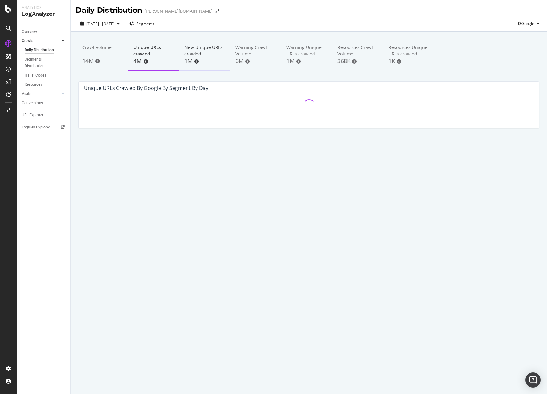
click at [203, 58] on div "1M" at bounding box center [204, 61] width 41 height 8
click at [242, 65] on div "6M" at bounding box center [255, 61] width 41 height 8
click at [300, 68] on div "Warning Unique URLs crawled 1M" at bounding box center [306, 55] width 51 height 32
click at [349, 59] on div "368K" at bounding box center [357, 61] width 41 height 8
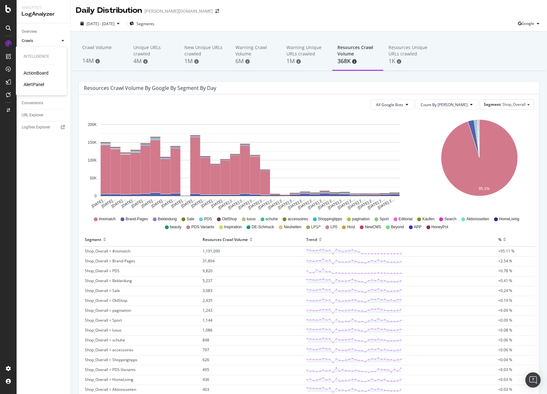
click at [38, 72] on div "ActionBoard" at bounding box center [36, 73] width 25 height 6
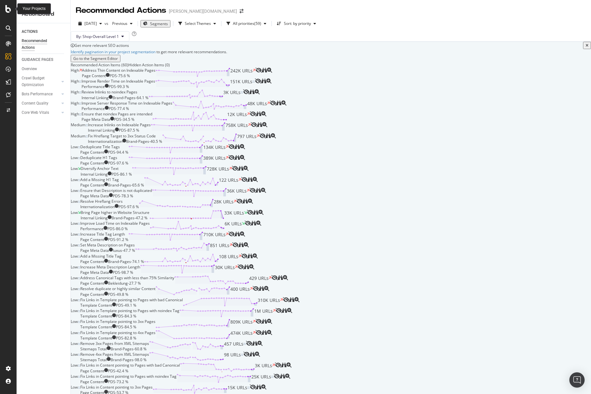
click at [8, 5] on icon at bounding box center [8, 9] width 6 height 8
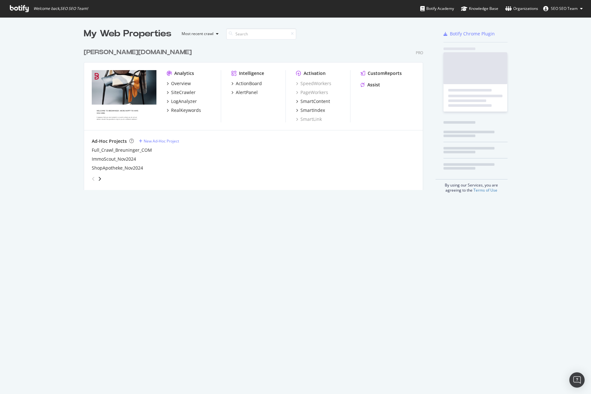
scroll to position [389, 582]
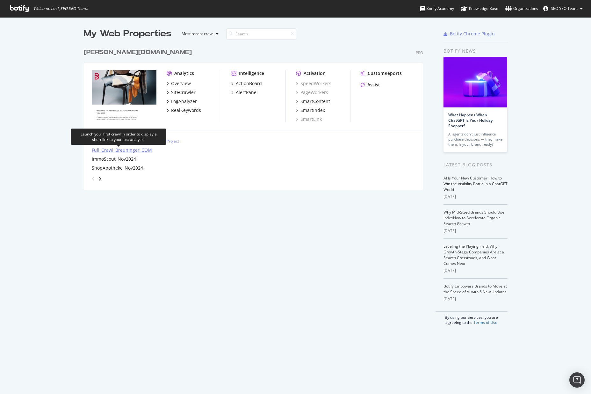
click at [119, 151] on div "Full_Crawl_Breuninger_COM" at bounding box center [122, 150] width 60 height 6
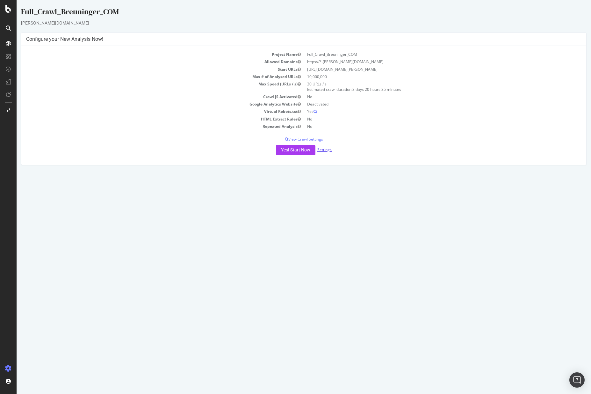
click at [328, 149] on link "Settings" at bounding box center [324, 149] width 14 height 5
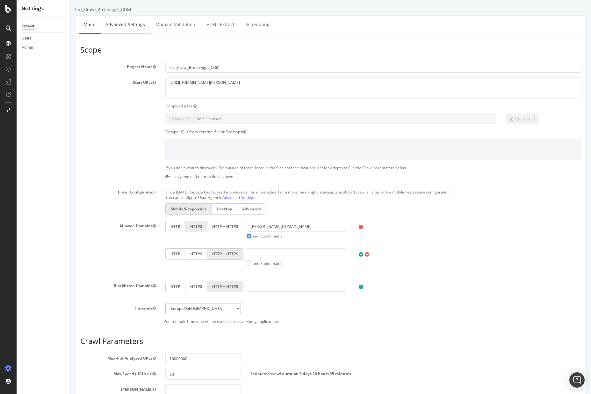
click at [127, 19] on link "Advanced Settings" at bounding box center [125, 25] width 49 height 18
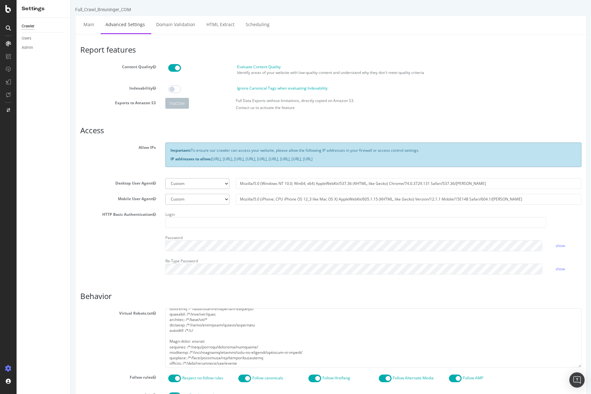
scroll to position [74, 0]
click at [247, 346] on textarea at bounding box center [373, 337] width 416 height 59
click at [200, 316] on textarea at bounding box center [373, 337] width 416 height 59
click at [109, 249] on div "HTTP Basic Authentication Login Password show Re-Type Password show" at bounding box center [331, 244] width 511 height 70
click at [23, 29] on div "Crawler" at bounding box center [28, 26] width 13 height 7
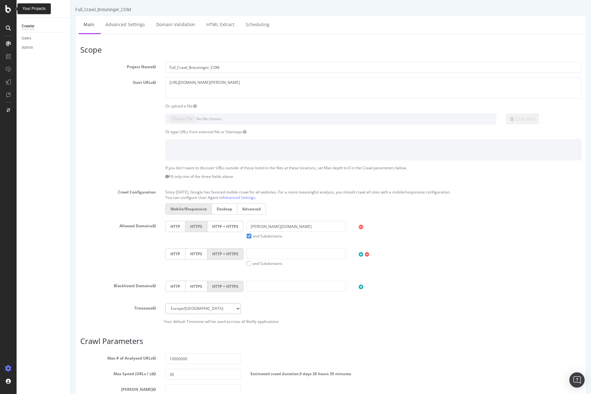
click at [6, 11] on icon at bounding box center [8, 9] width 6 height 8
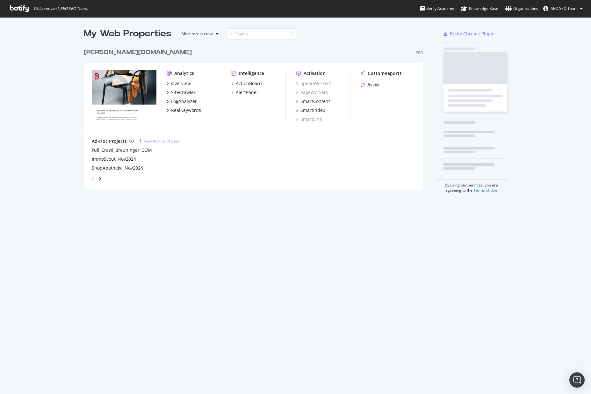
scroll to position [389, 582]
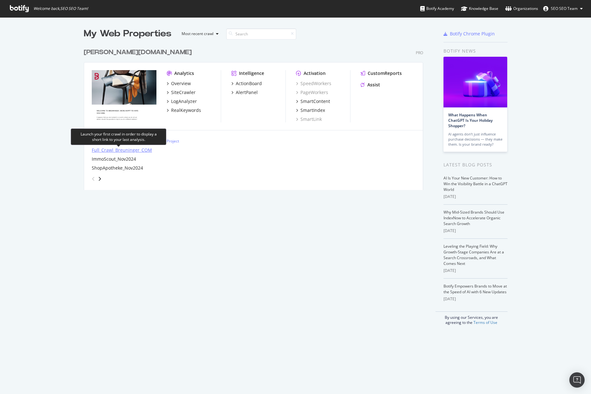
click at [124, 149] on div "Full_Crawl_Breuninger_COM" at bounding box center [122, 150] width 60 height 6
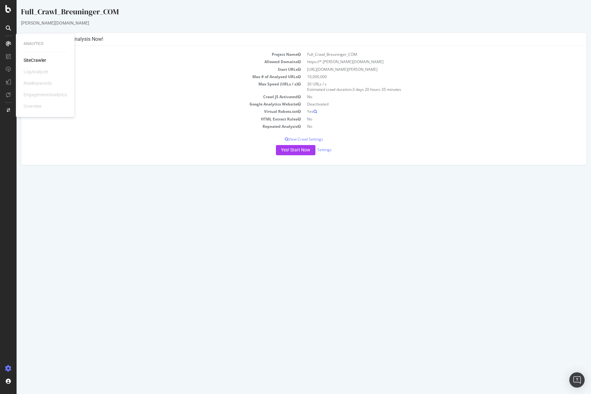
click at [32, 60] on div "SiteCrawler" at bounding box center [35, 60] width 23 height 6
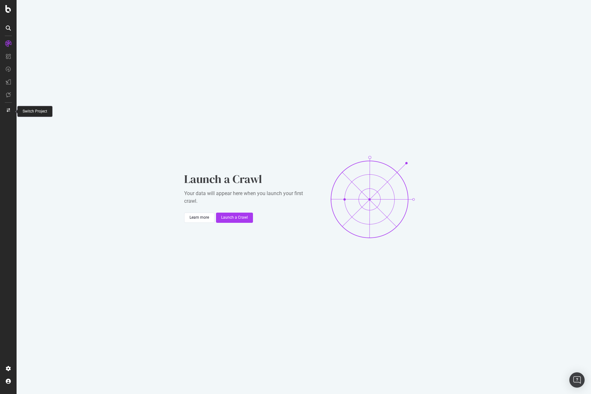
click at [8, 110] on icon at bounding box center [9, 110] width 4 height 4
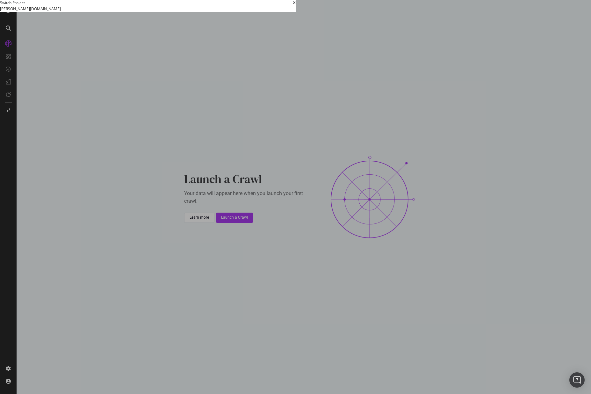
click at [102, 12] on div "breuninger.com Full_Crawl_Breuninger_COM Ad-Hoc Project ImmoScout_Nov2024 Ad-Ho…" at bounding box center [148, 8] width 296 height 7
click at [103, 12] on div "breuninger.com Full_Crawl_Breuninger_COM Ad-Hoc Project ImmoScout_Nov2024 Ad-Ho…" at bounding box center [148, 8] width 296 height 7
click at [105, 12] on summary "[PERSON_NAME][DOMAIN_NAME]" at bounding box center [148, 8] width 296 height 7
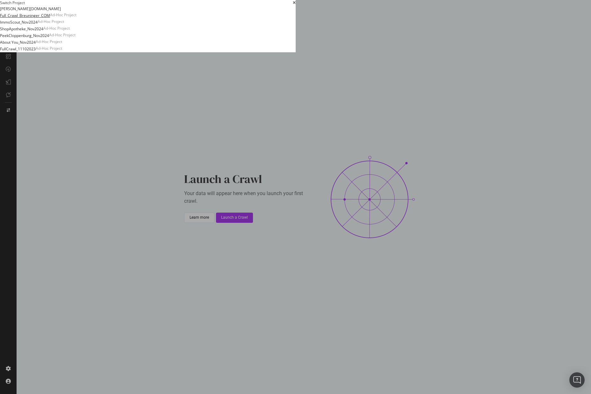
click at [50, 19] on link "Full_Crawl_Breuninger_COM" at bounding box center [25, 15] width 50 height 7
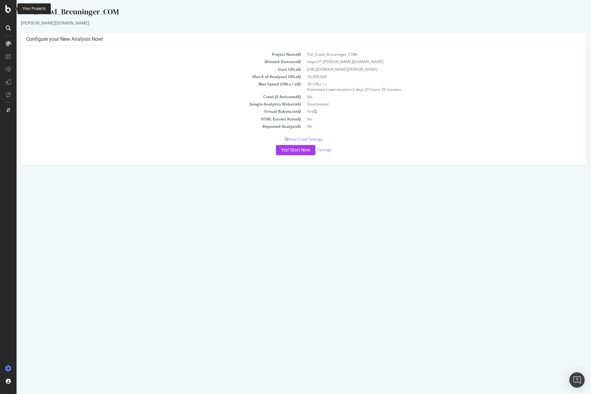
click at [7, 12] on icon at bounding box center [8, 9] width 6 height 8
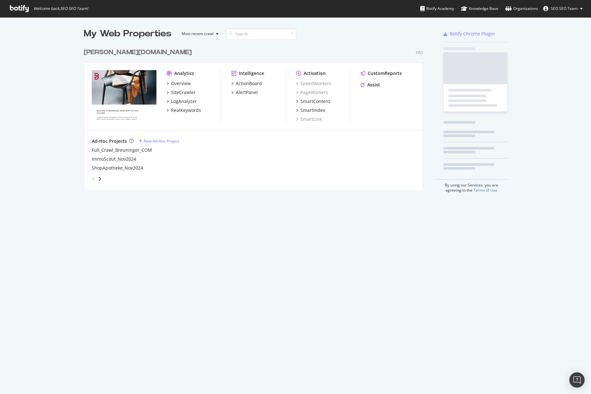
scroll to position [389, 582]
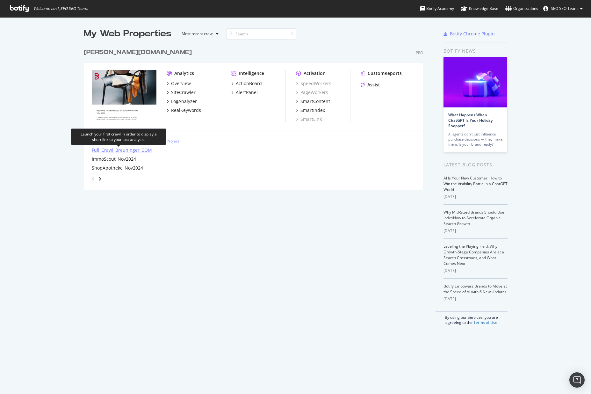
click at [111, 150] on div "Full_Crawl_Breuninger_COM" at bounding box center [122, 150] width 60 height 6
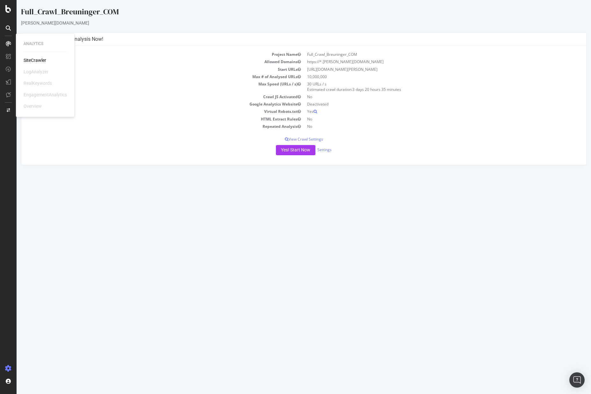
click at [27, 58] on div "SiteCrawler" at bounding box center [35, 60] width 23 height 6
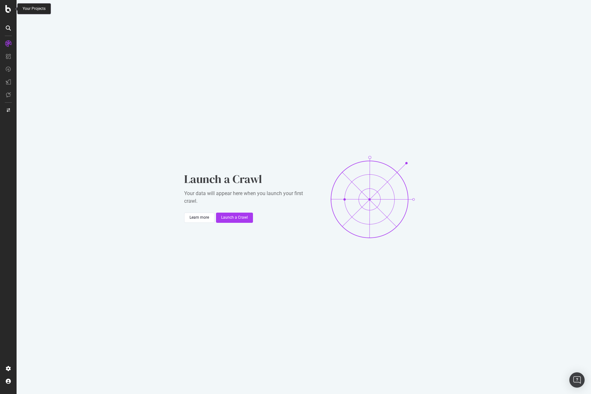
click at [8, 9] on icon at bounding box center [8, 9] width 6 height 8
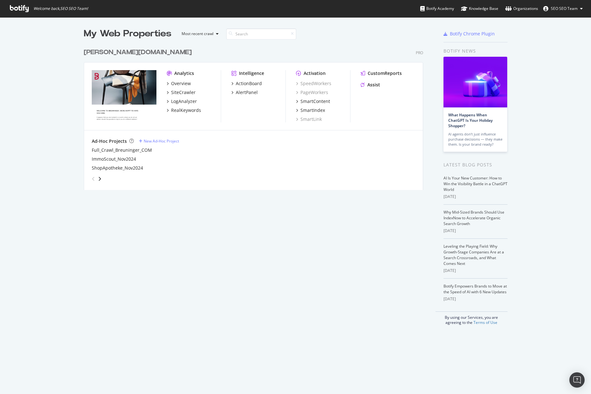
scroll to position [389, 582]
click at [181, 83] on div "Overview" at bounding box center [181, 83] width 20 height 6
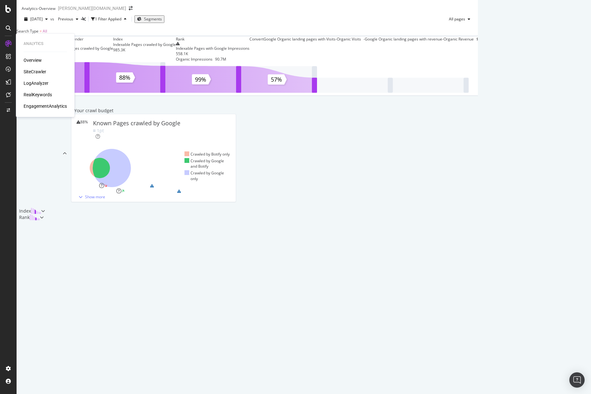
click at [36, 70] on div "SiteCrawler" at bounding box center [35, 72] width 23 height 6
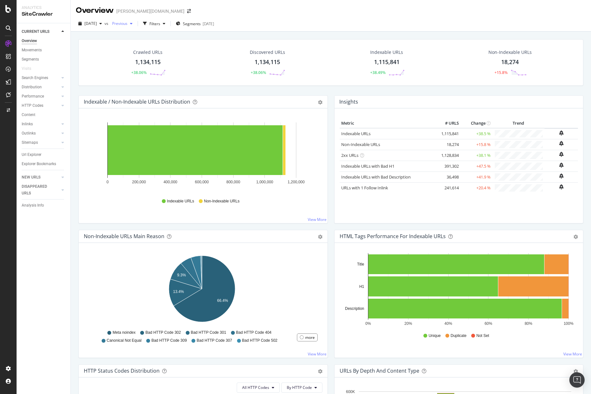
click at [135, 26] on div "Previous" at bounding box center [122, 24] width 25 height 10
click at [36, 13] on div "SiteCrawler" at bounding box center [44, 14] width 44 height 7
click at [25, 351] on div "Crawl Manager" at bounding box center [58, 350] width 76 height 5
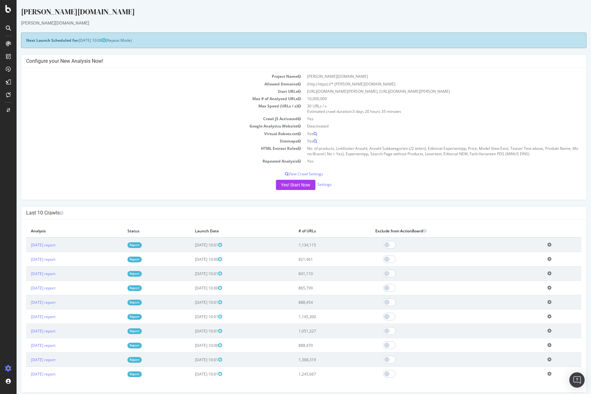
click at [11, 43] on div at bounding box center [8, 44] width 10 height 10
